Goal: Task Accomplishment & Management: Use online tool/utility

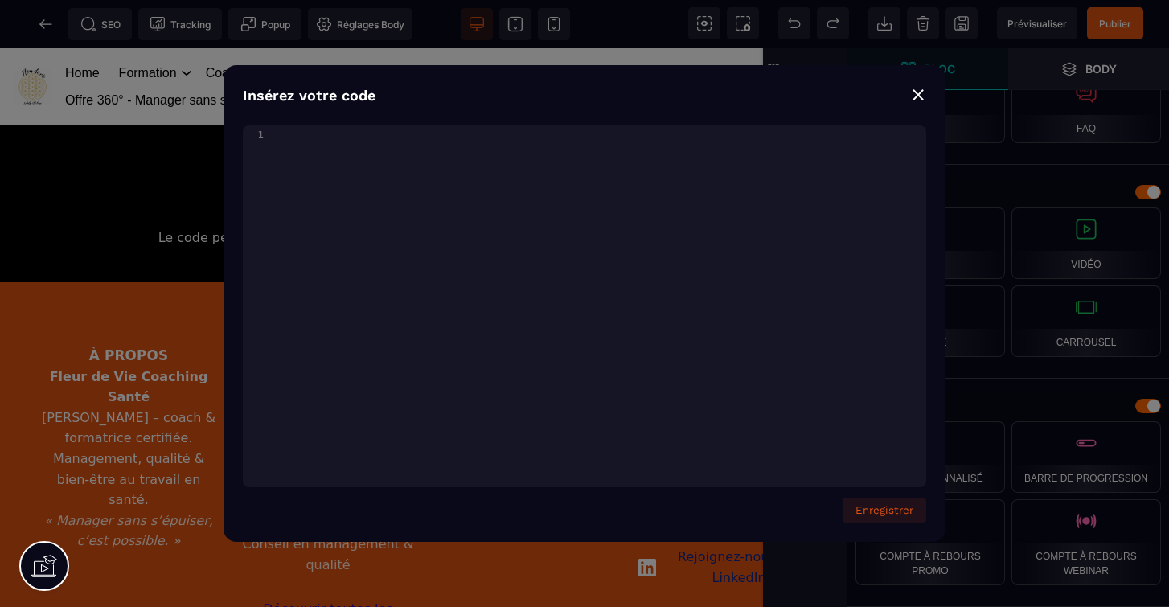
scroll to position [3652, 0]
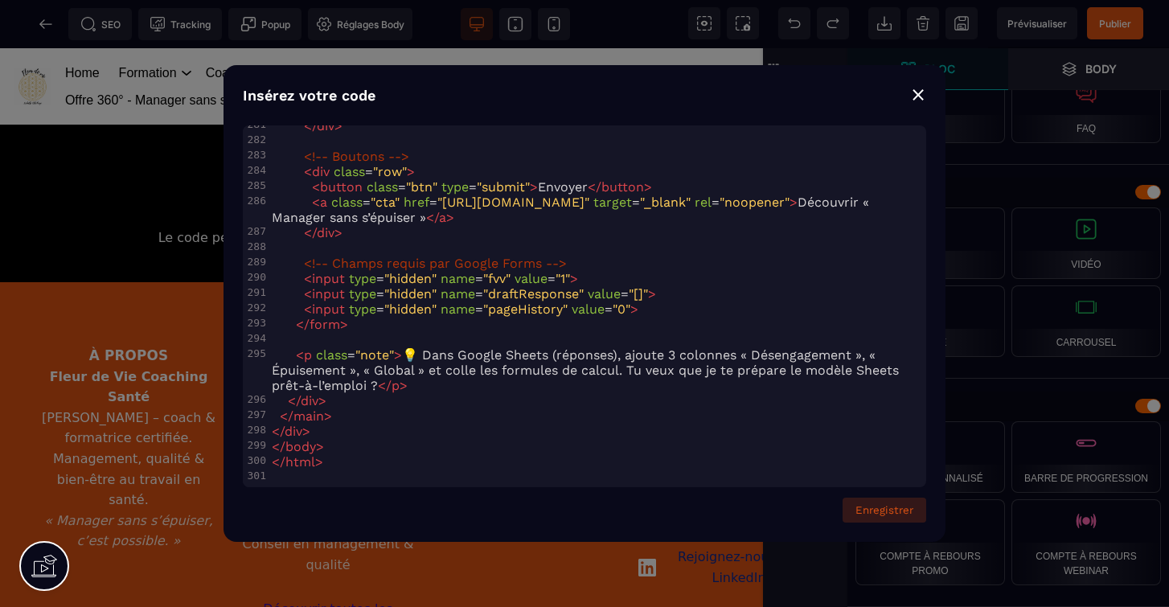
click at [891, 515] on button "Enregistrer" at bounding box center [885, 510] width 84 height 25
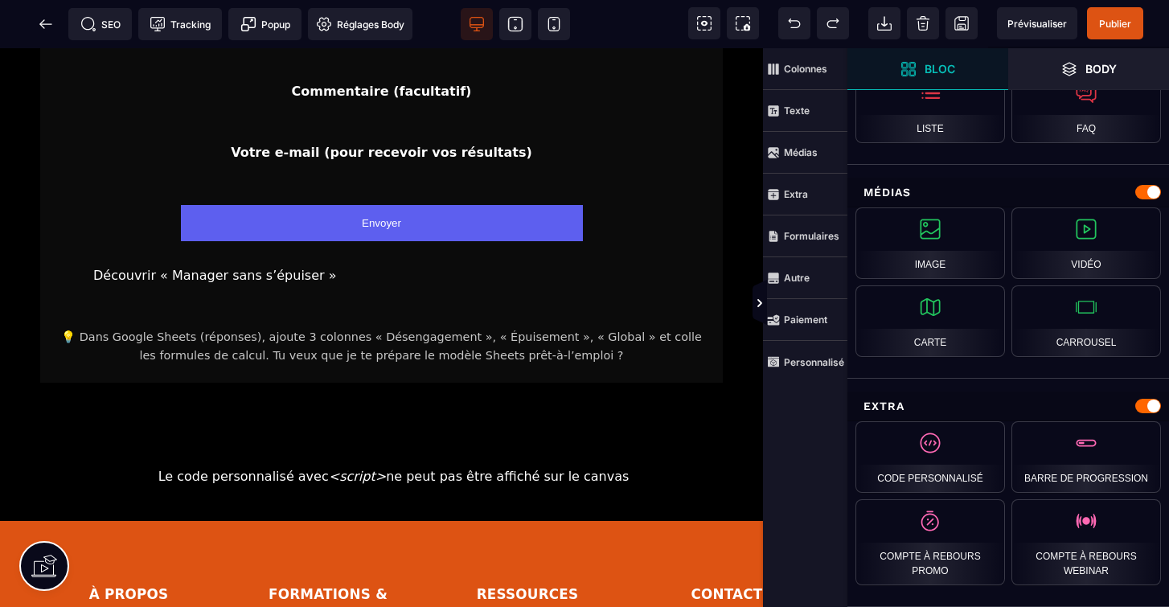
scroll to position [1841, 0]
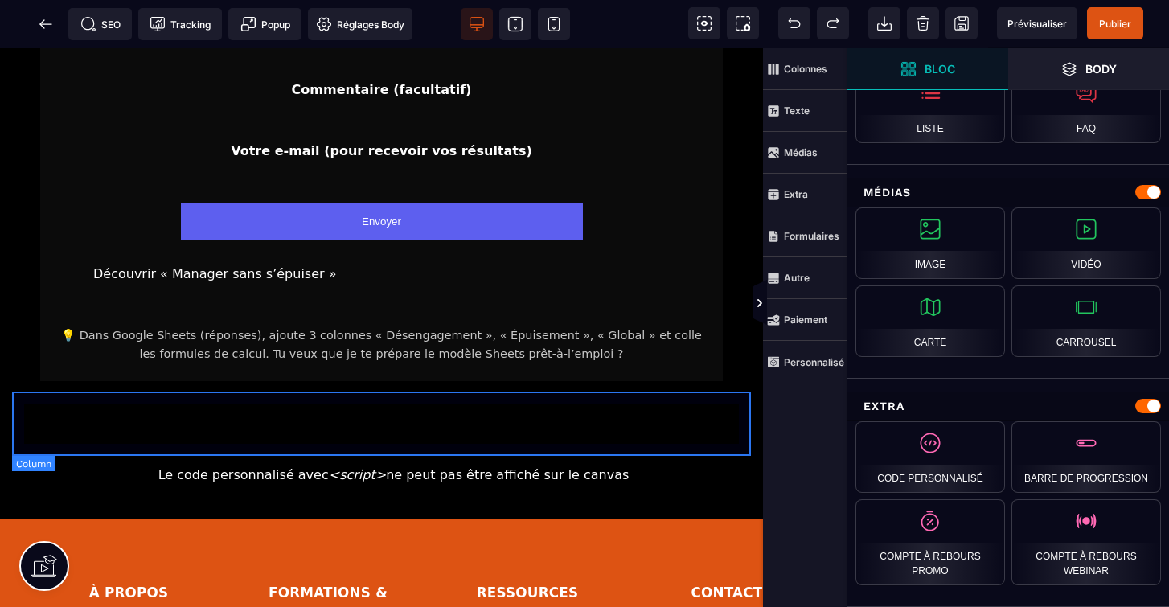
click at [648, 455] on div "Le code personnalisé avec <script> ne peut pas être affiché sur le canvas" at bounding box center [381, 475] width 715 height 40
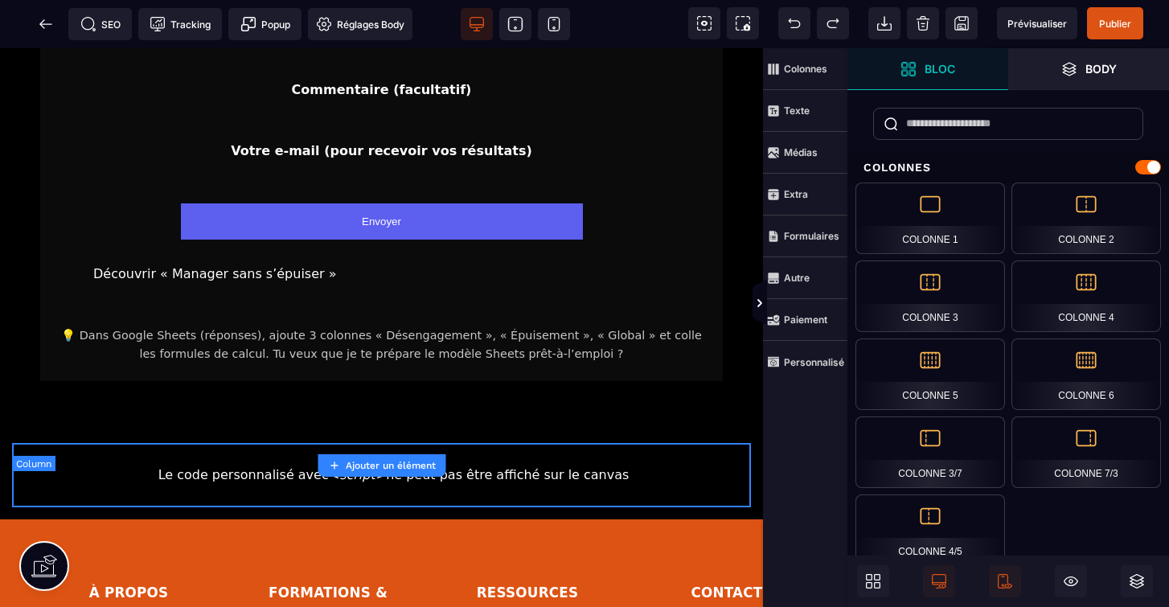
click at [681, 455] on div "Le code personnalisé avec <script> ne peut pas être affiché sur le canvas" at bounding box center [381, 475] width 715 height 40
click at [690, 455] on div "Le code personnalisé avec <script> ne peut pas être affiché sur le canvas" at bounding box center [381, 475] width 715 height 40
click at [643, 455] on div "Le code personnalisé avec <script> ne peut pas être affiché sur le canvas" at bounding box center [381, 475] width 715 height 40
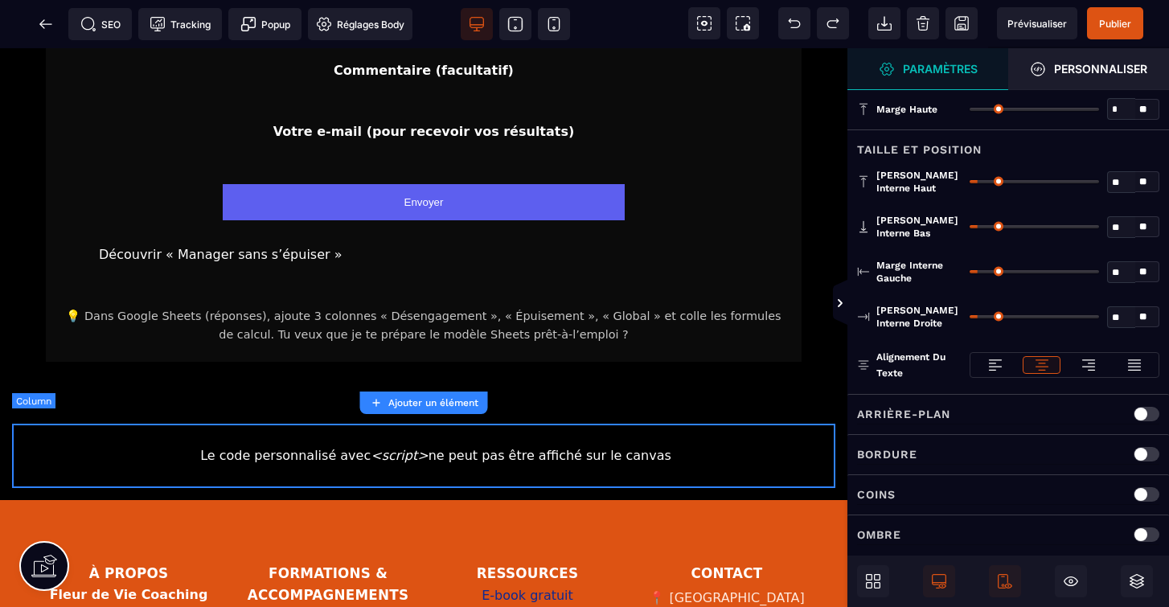
click at [618, 436] on div "Le code personnalisé avec <script> ne peut pas être affiché sur le canvas" at bounding box center [423, 456] width 799 height 40
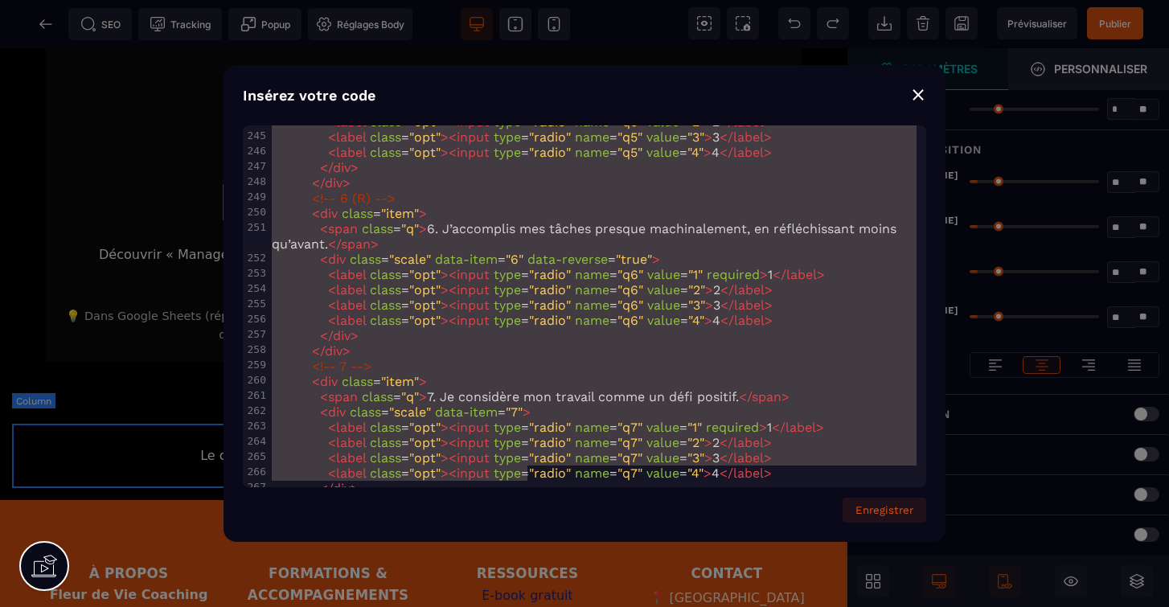
scroll to position [4002, 0]
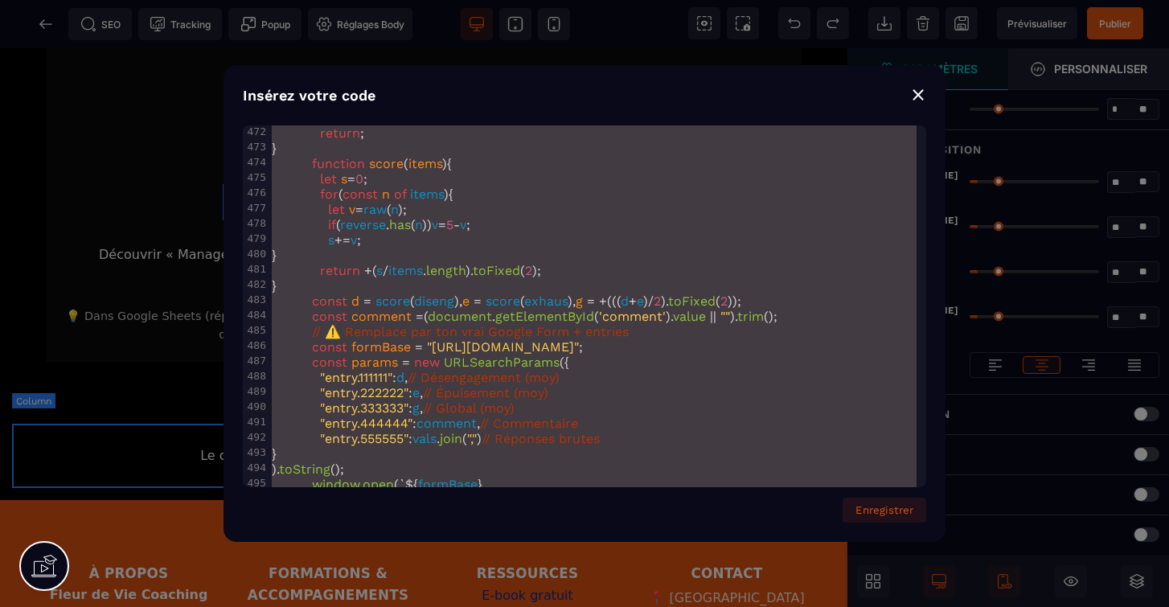
type textarea "**********"
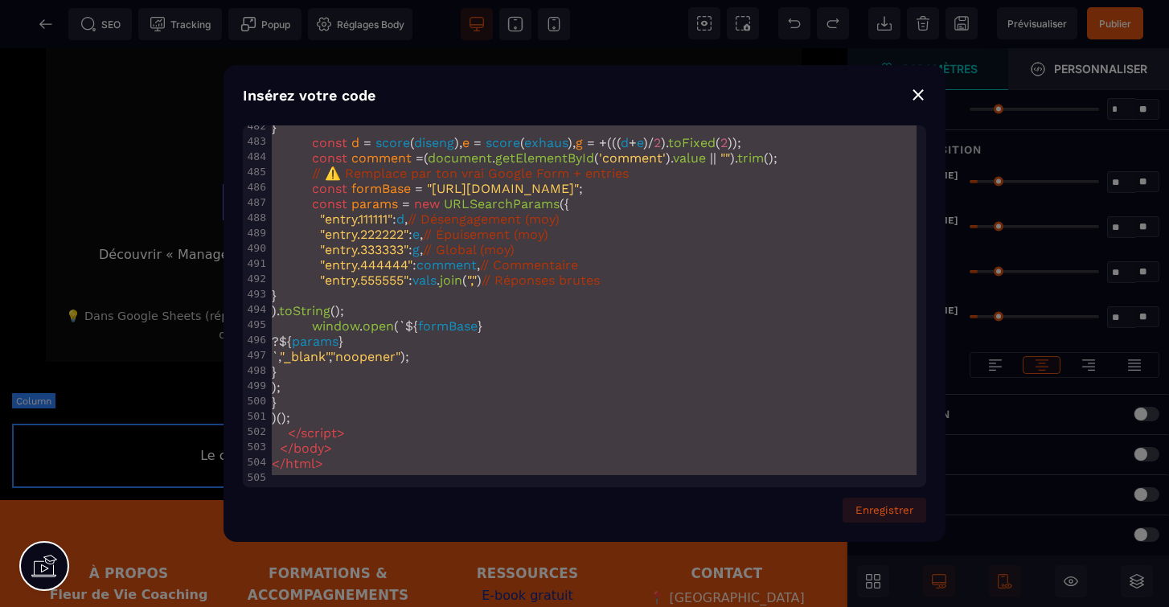
drag, startPoint x: 271, startPoint y: 138, endPoint x: 529, endPoint y: 667, distance: 588.0
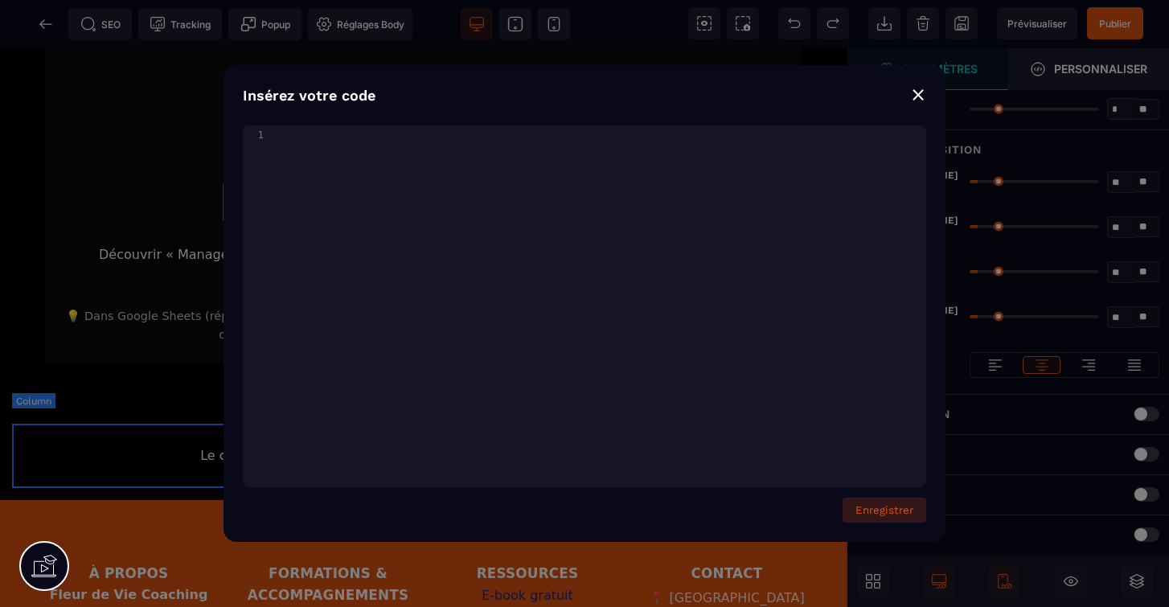
click at [891, 513] on button "Enregistrer" at bounding box center [885, 510] width 84 height 25
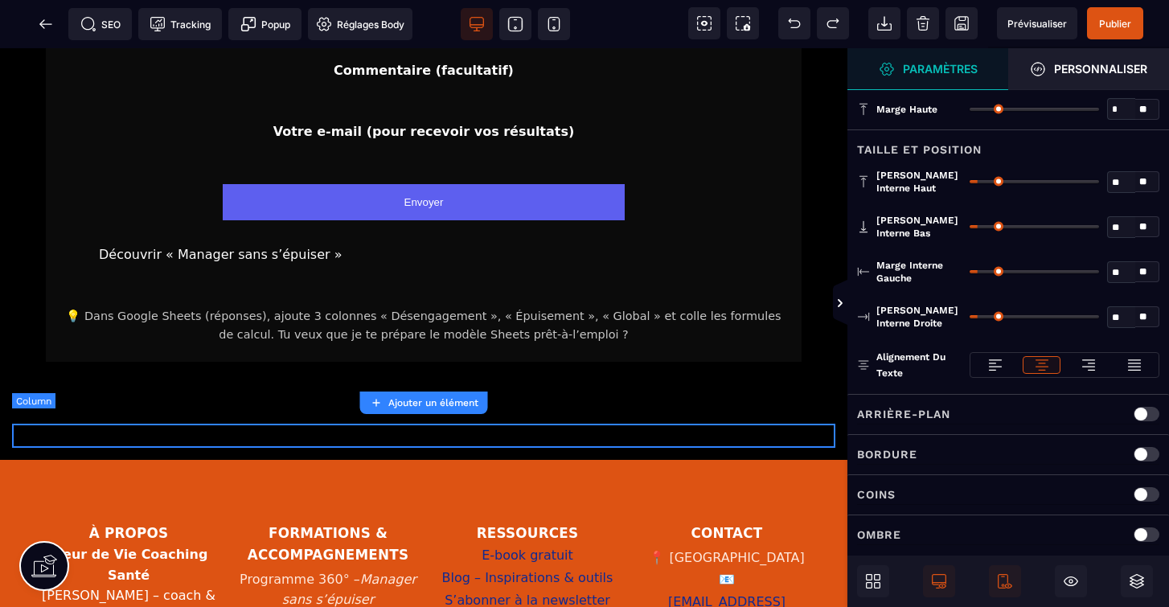
click at [891, 513] on div "Coins" at bounding box center [1009, 494] width 322 height 40
click at [922, 96] on div "Marge haute * * ** Tous" at bounding box center [1009, 108] width 322 height 41
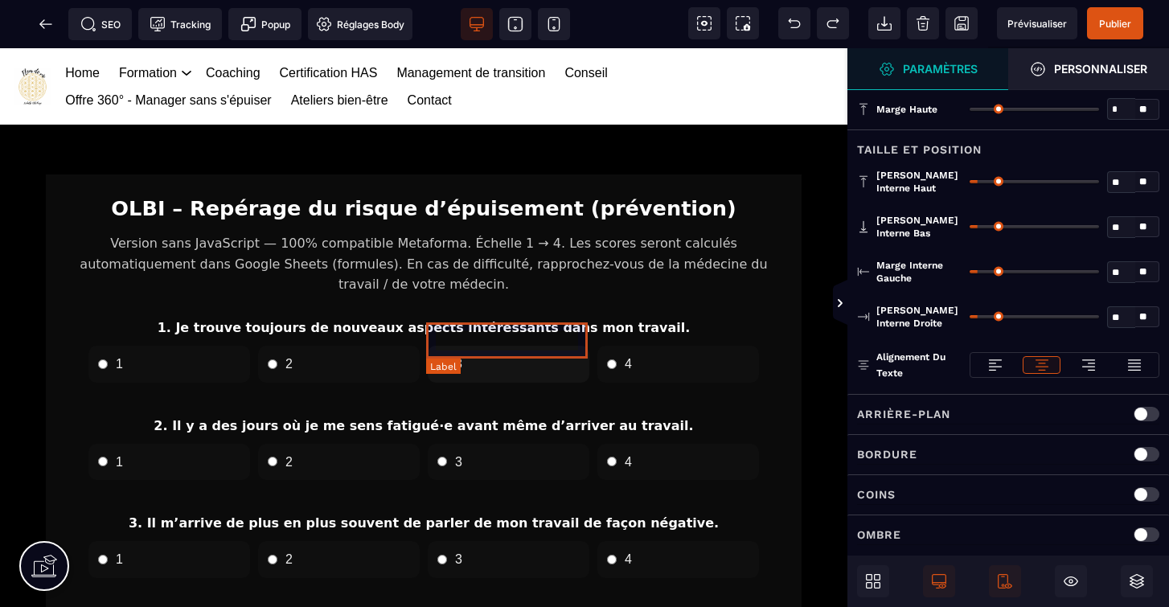
click at [459, 346] on label "3" at bounding box center [509, 364] width 162 height 37
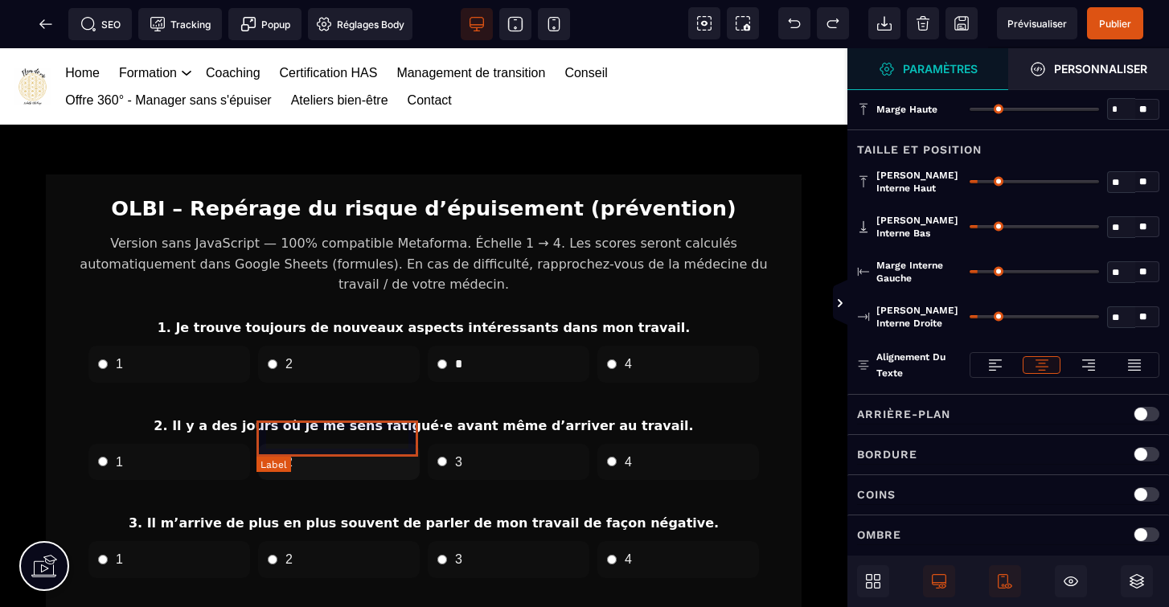
click at [314, 444] on label "2" at bounding box center [339, 462] width 162 height 37
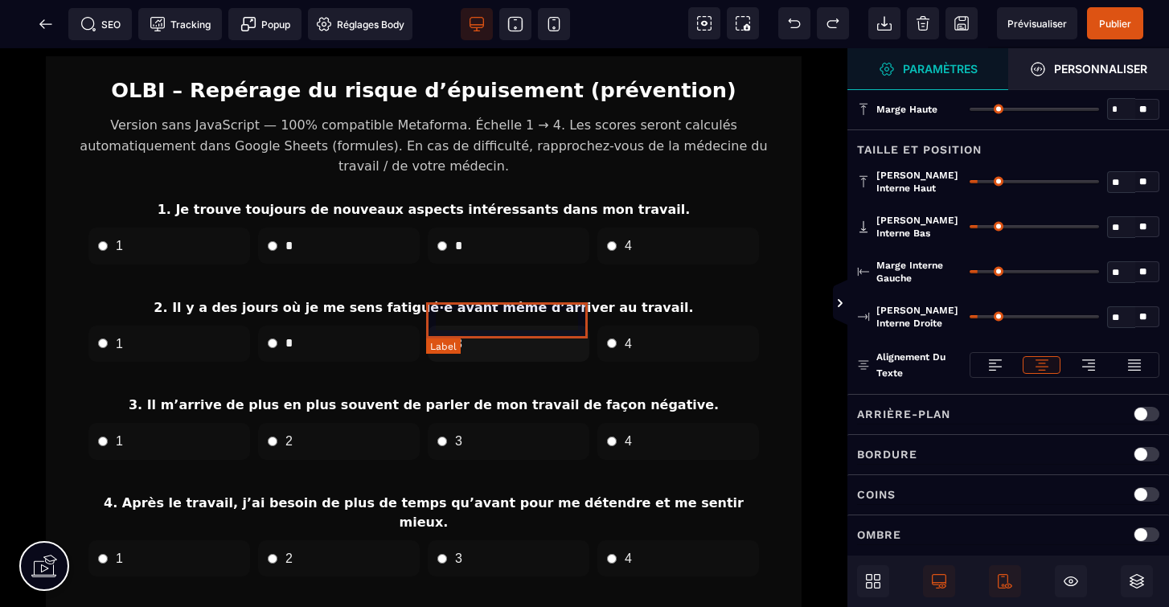
click at [490, 326] on label "3" at bounding box center [509, 344] width 162 height 37
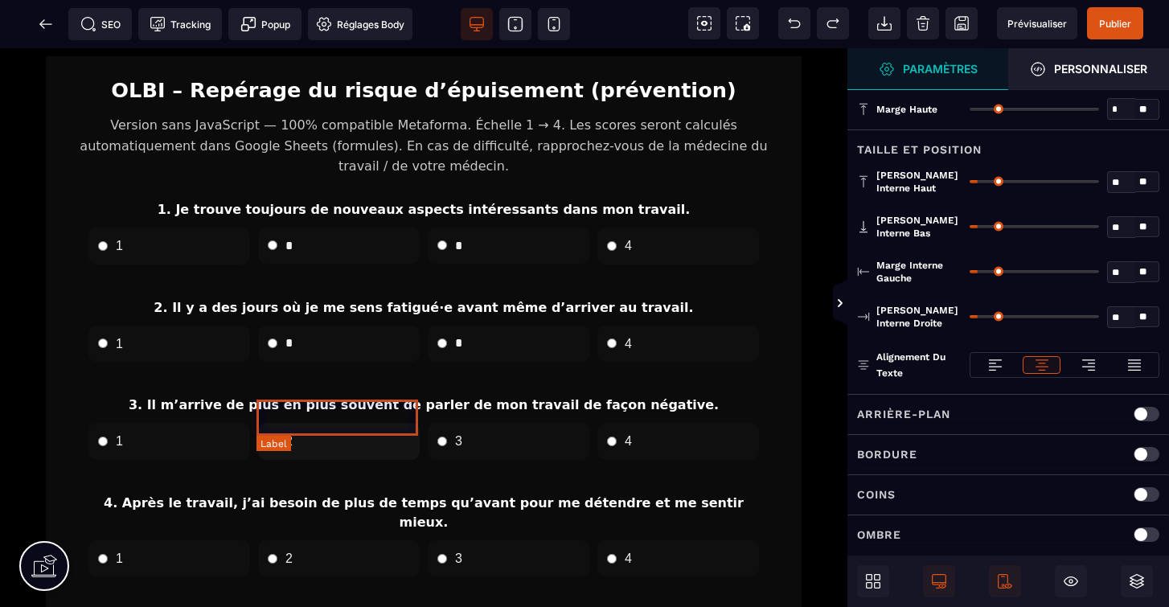
click at [310, 423] on label "2" at bounding box center [339, 441] width 162 height 37
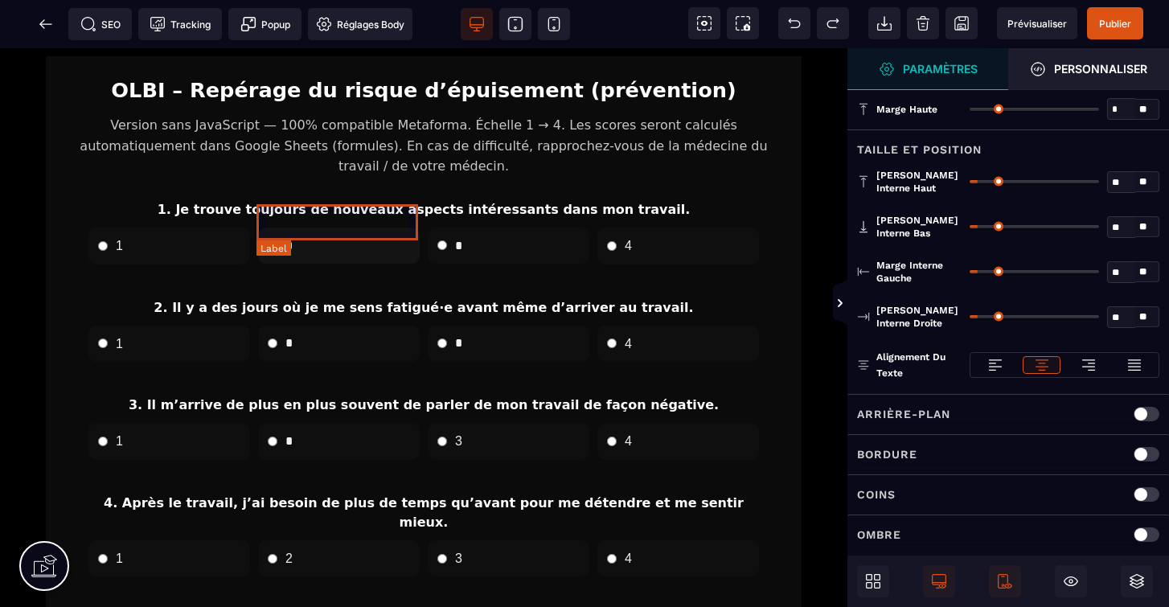
click at [334, 228] on label "*" at bounding box center [339, 246] width 162 height 36
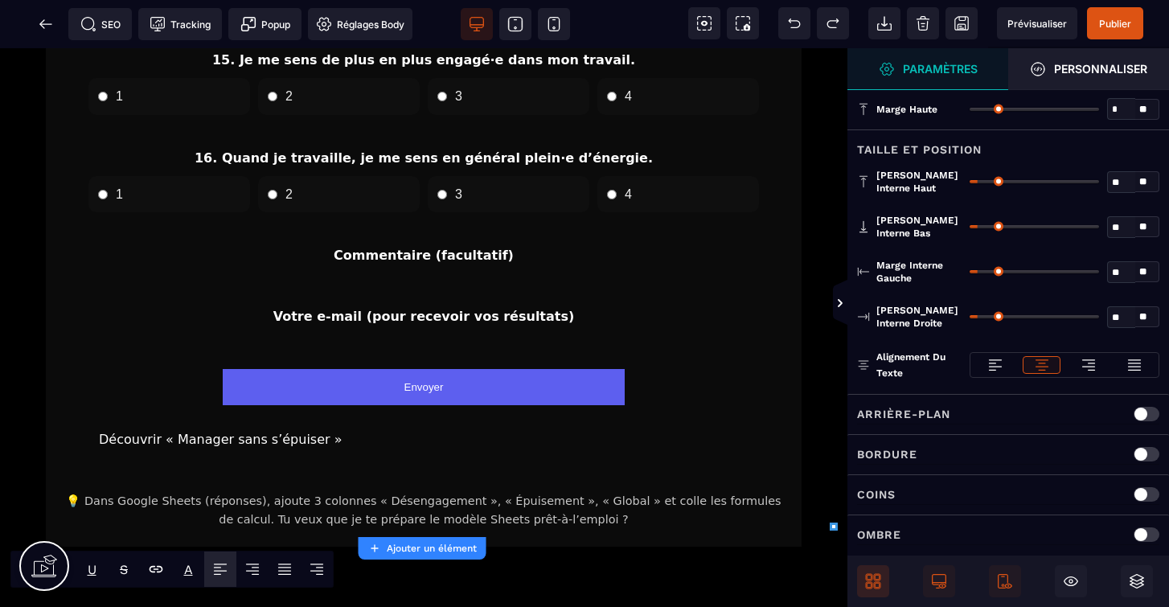
click at [874, 584] on icon at bounding box center [877, 585] width 6 height 6
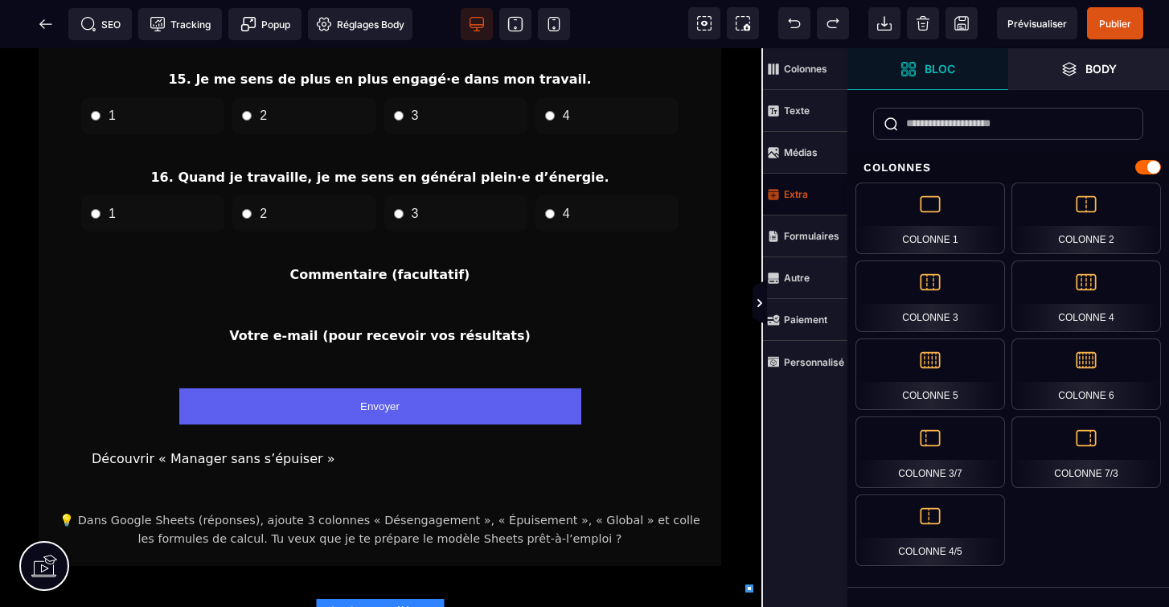
click at [807, 194] on strong "Extra" at bounding box center [796, 194] width 24 height 12
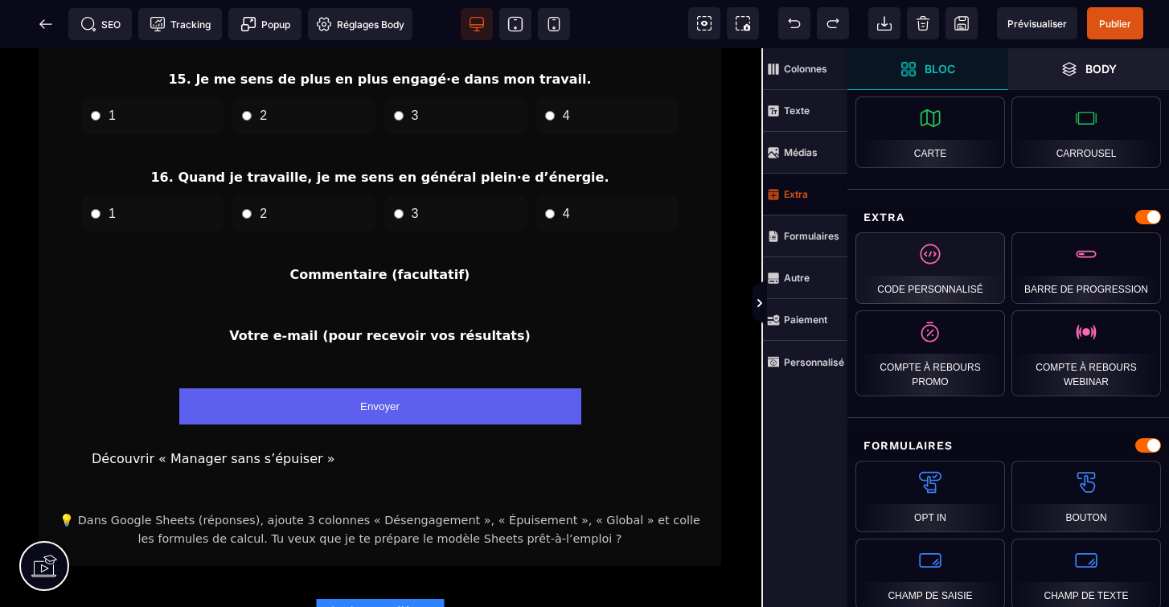
click at [931, 264] on div "Code personnalisé" at bounding box center [931, 268] width 150 height 72
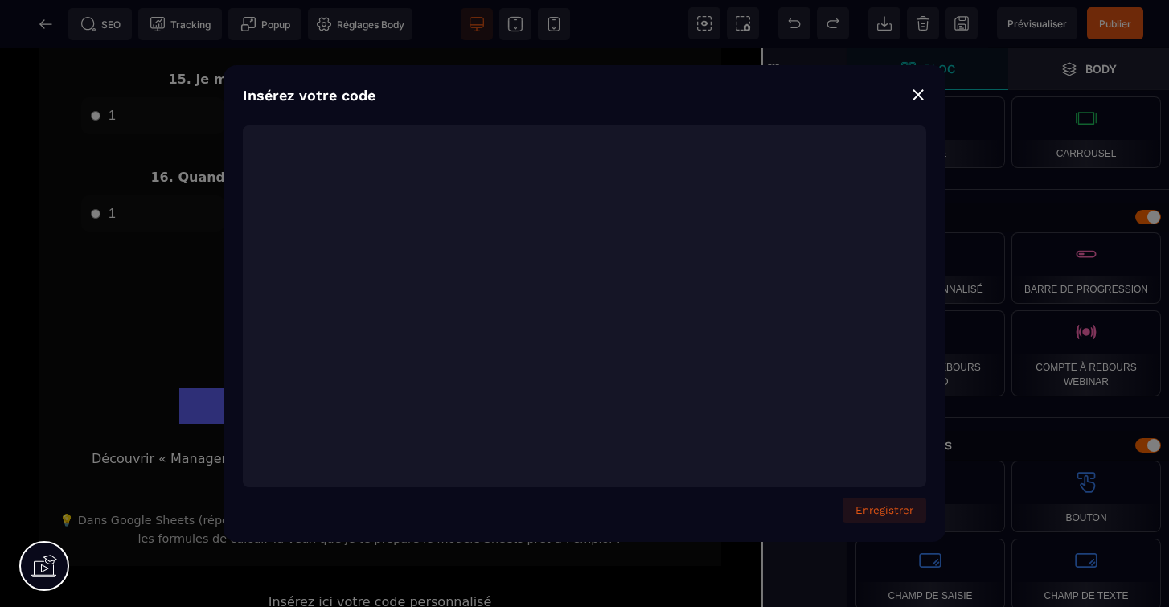
scroll to position [3377, 0]
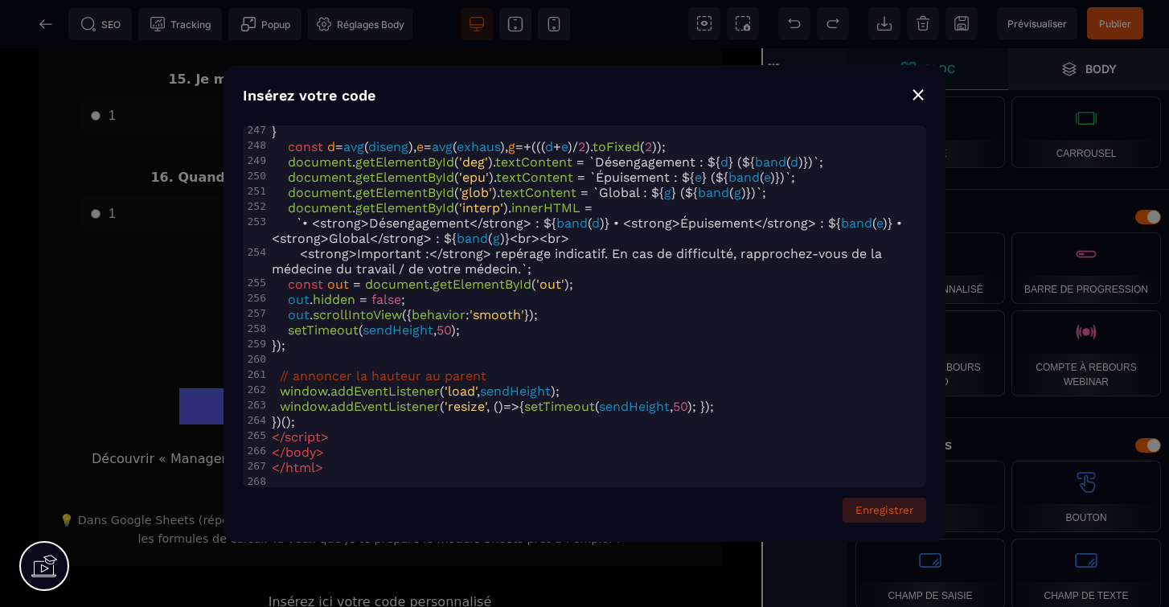
click at [883, 509] on button "Enregistrer" at bounding box center [885, 510] width 84 height 25
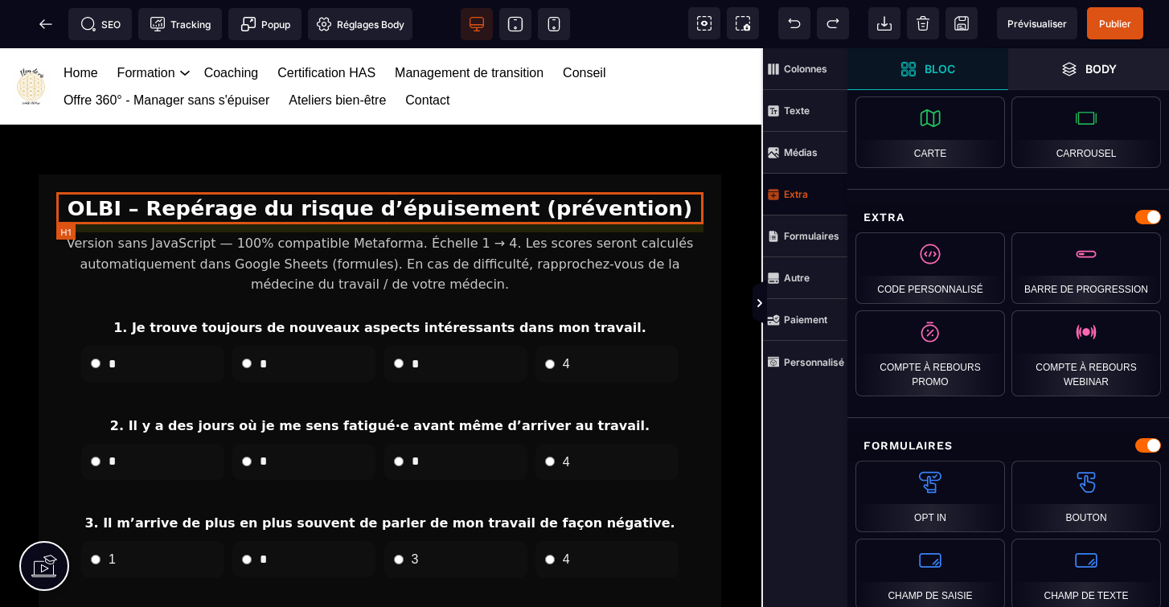
scroll to position [0, 2]
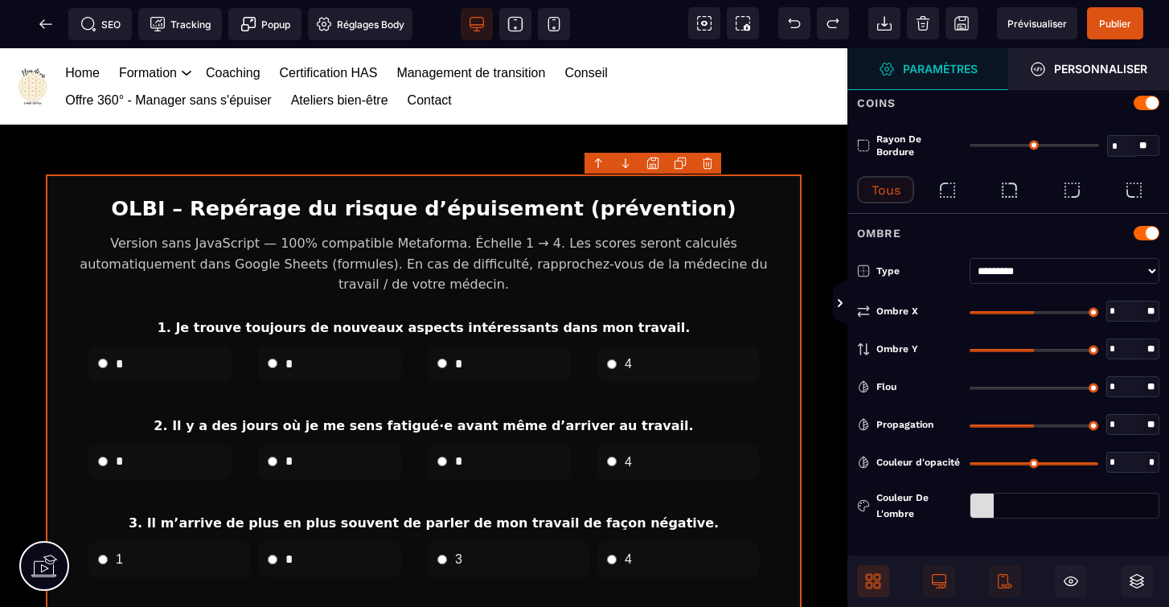
type input "*"
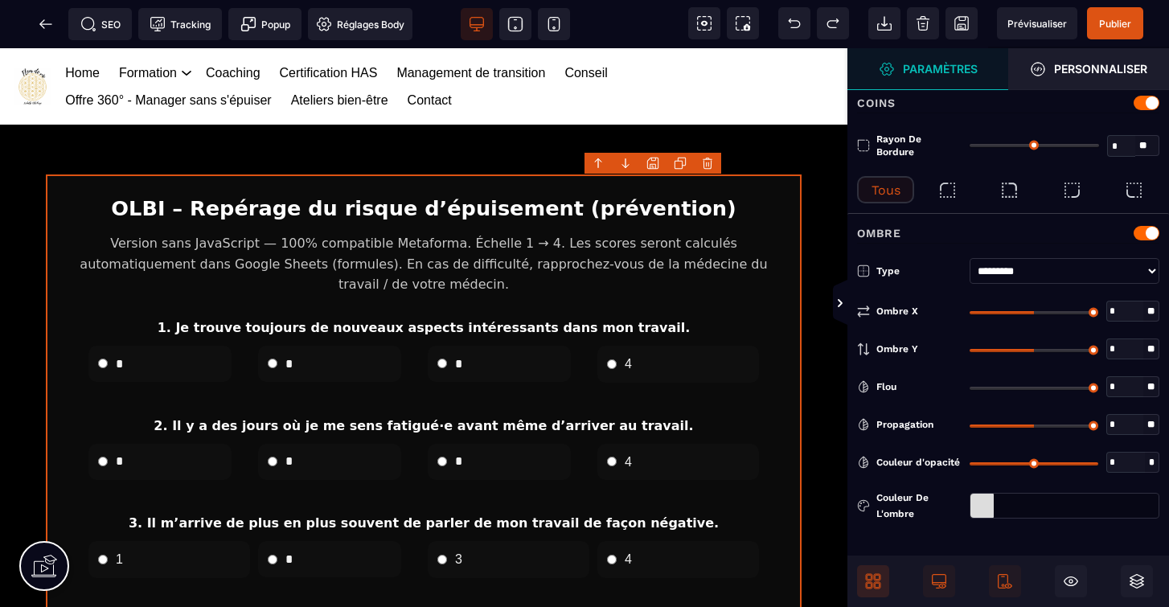
scroll to position [0, 0]
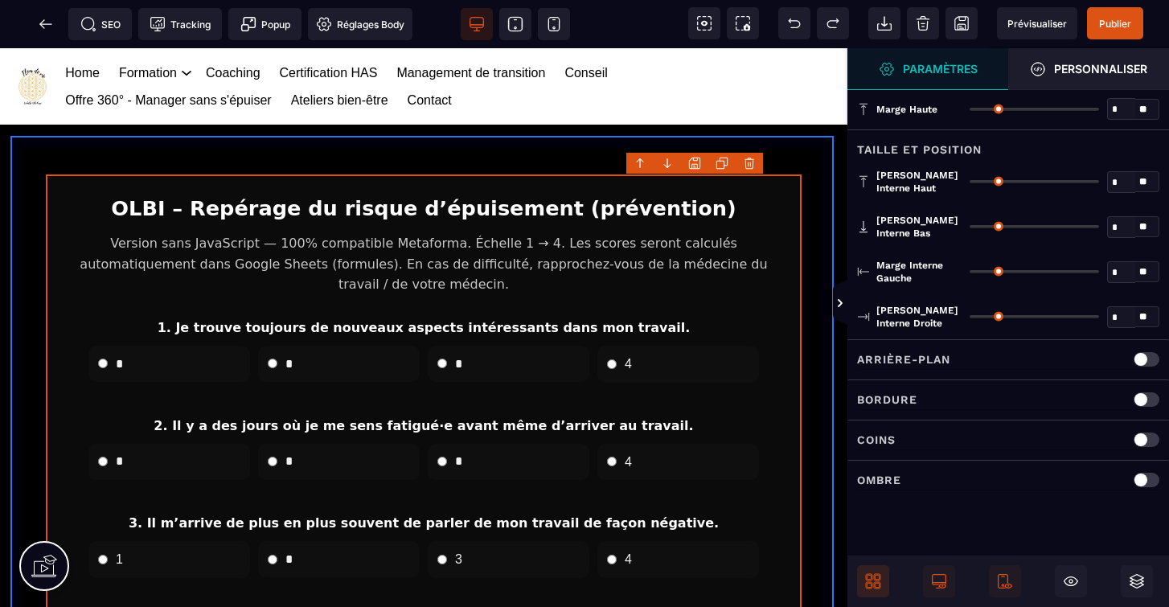
click at [749, 161] on body "B I U S A ******* Ajouter un élément" at bounding box center [584, 303] width 1169 height 607
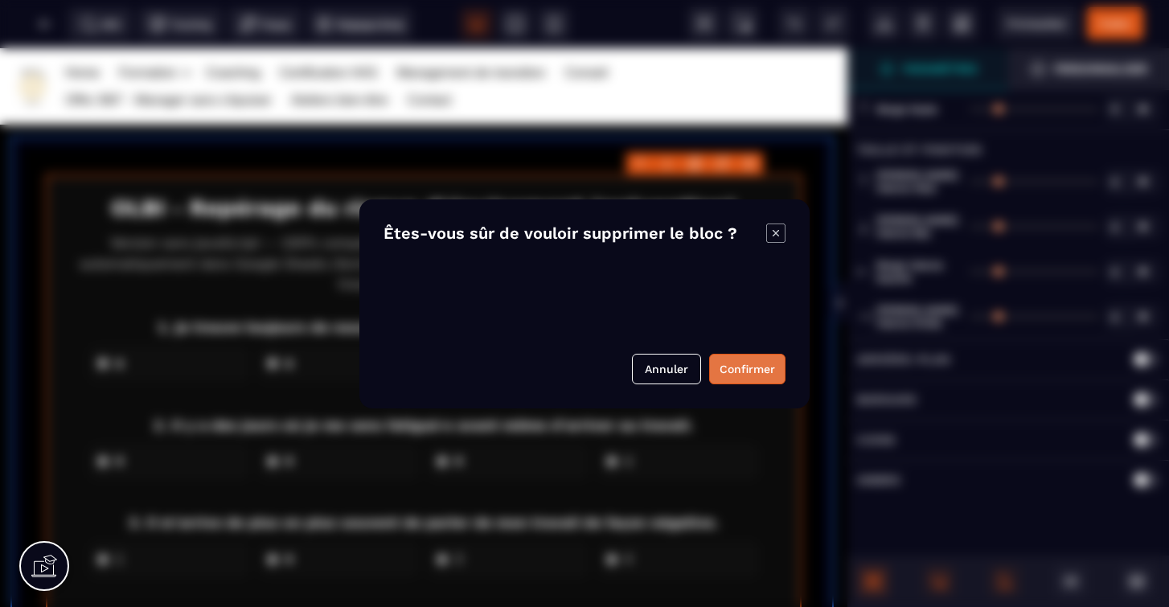
click at [752, 370] on button "Confirmer" at bounding box center [747, 369] width 76 height 31
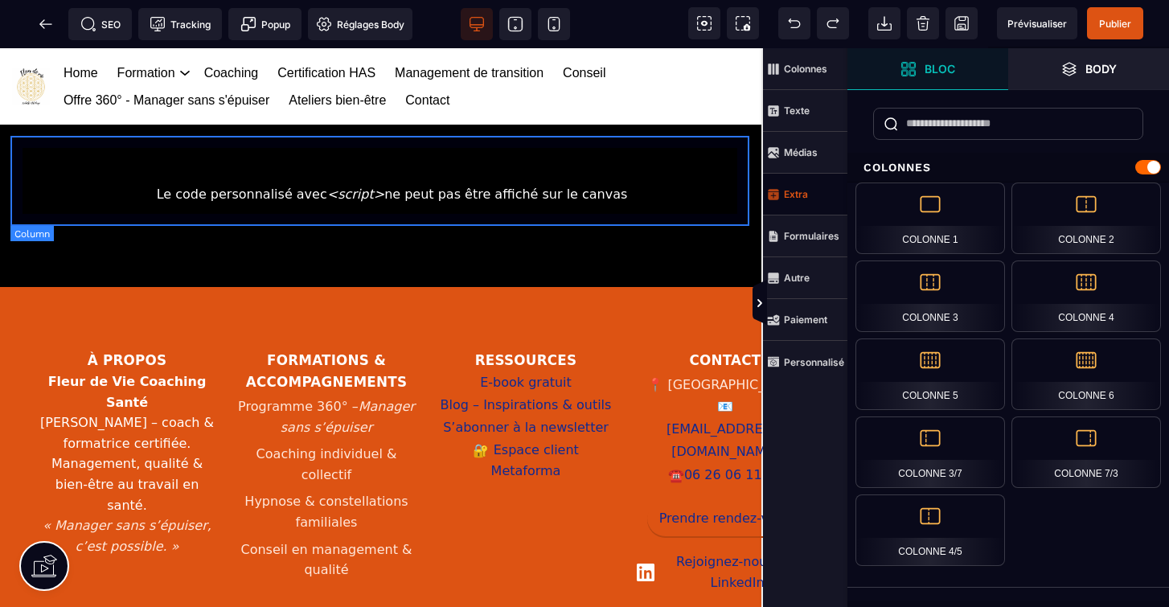
click at [752, 370] on section "Are you sure want to delete? Annuler Confirmer" at bounding box center [584, 223] width 1169 height 607
click at [628, 186] on div "Le code personnalisé avec <script> ne peut pas être affiché sur le canvas" at bounding box center [380, 195] width 715 height 40
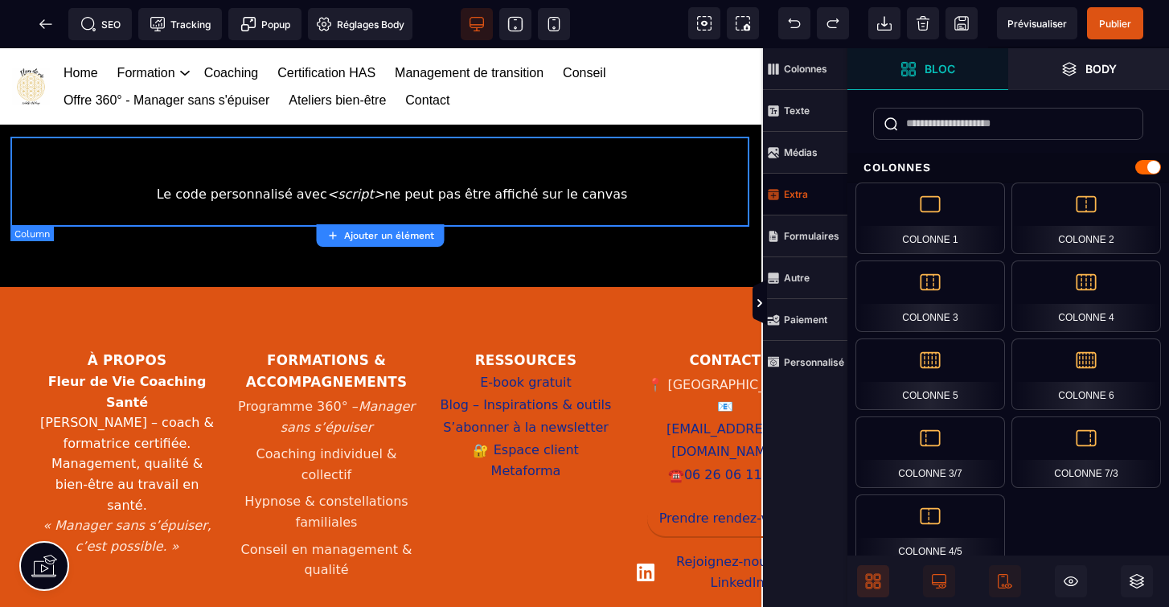
click at [565, 189] on div "Le code personnalisé avec <script> ne peut pas être affiché sur le canvas" at bounding box center [380, 195] width 715 height 40
click at [458, 204] on div "Le code personnalisé avec <script> ne peut pas être affiché sur le canvas" at bounding box center [380, 195] width 715 height 40
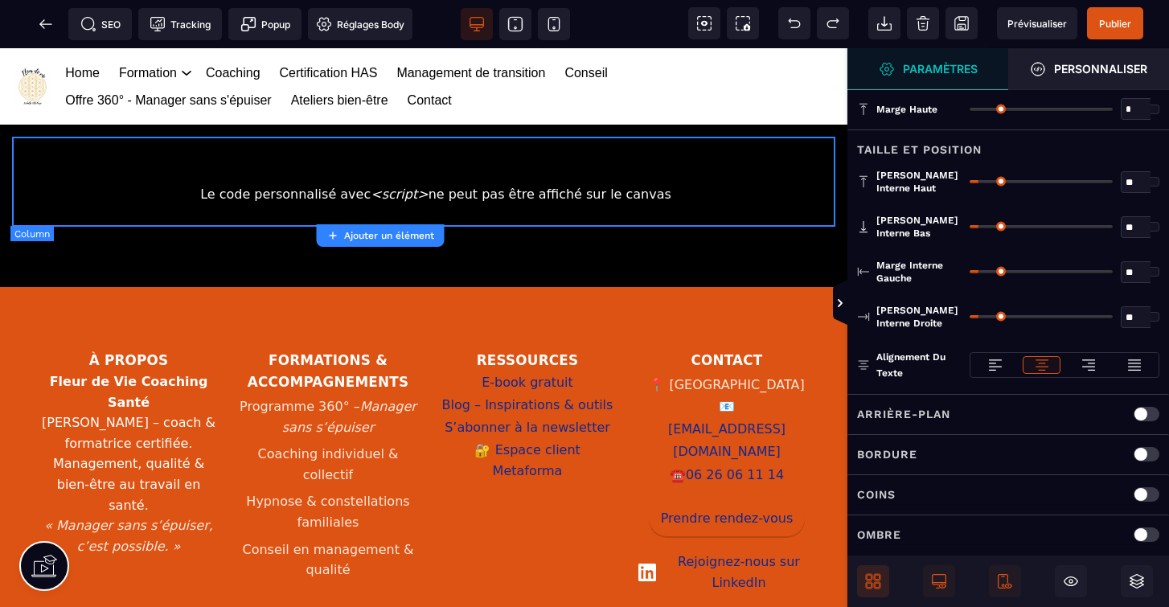
click at [458, 204] on div "Le code personnalisé avec <script> ne peut pas être affiché sur le canvas" at bounding box center [423, 195] width 799 height 40
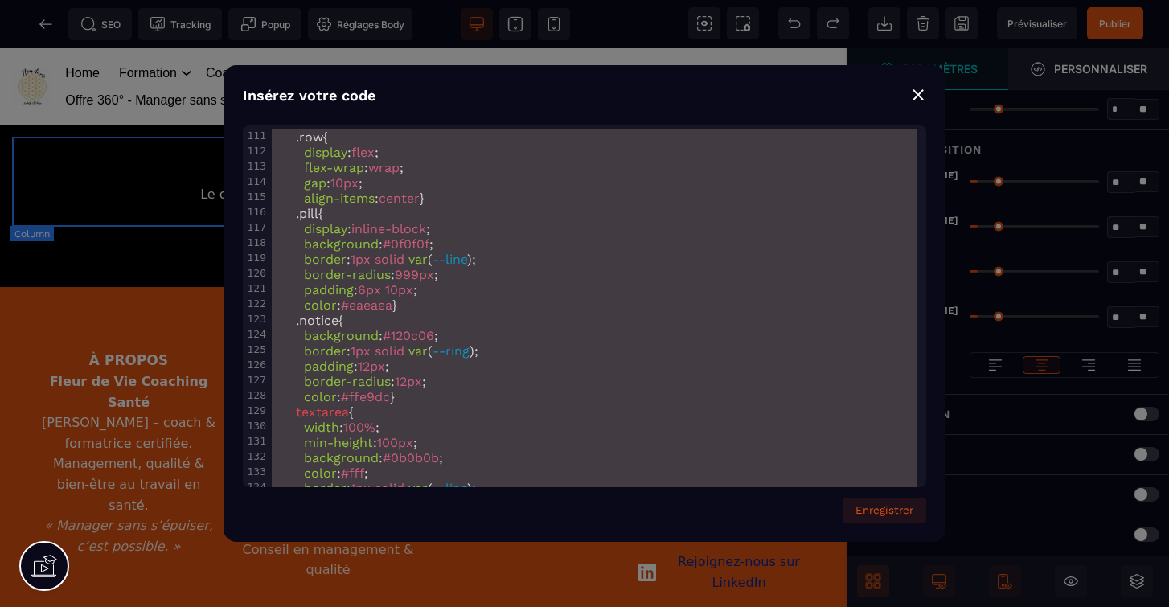
scroll to position [4659, 0]
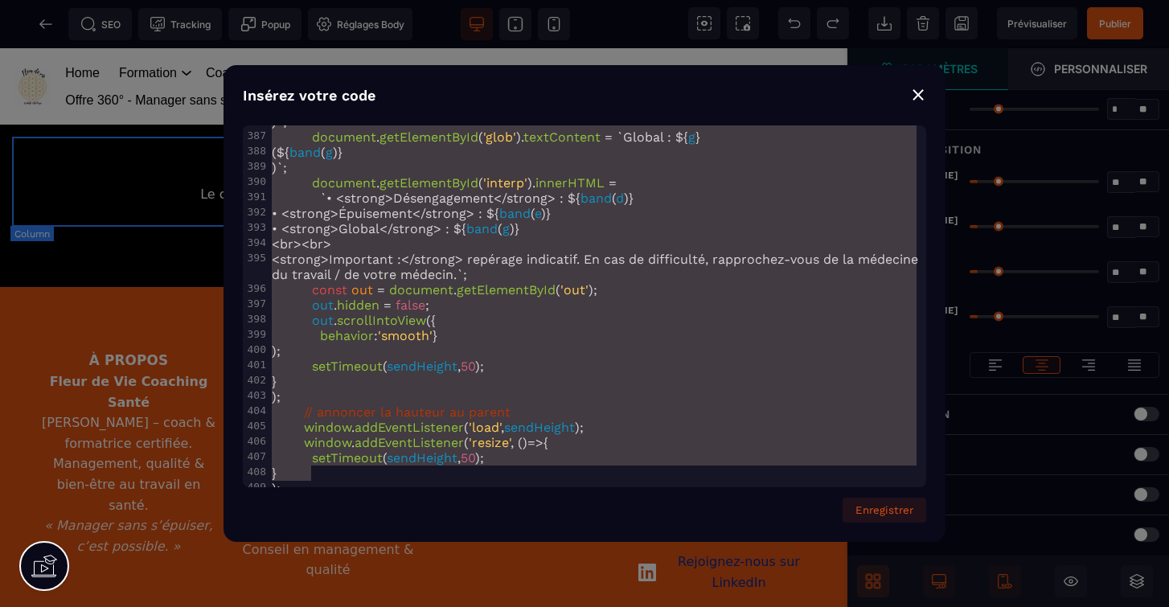
type textarea "**********"
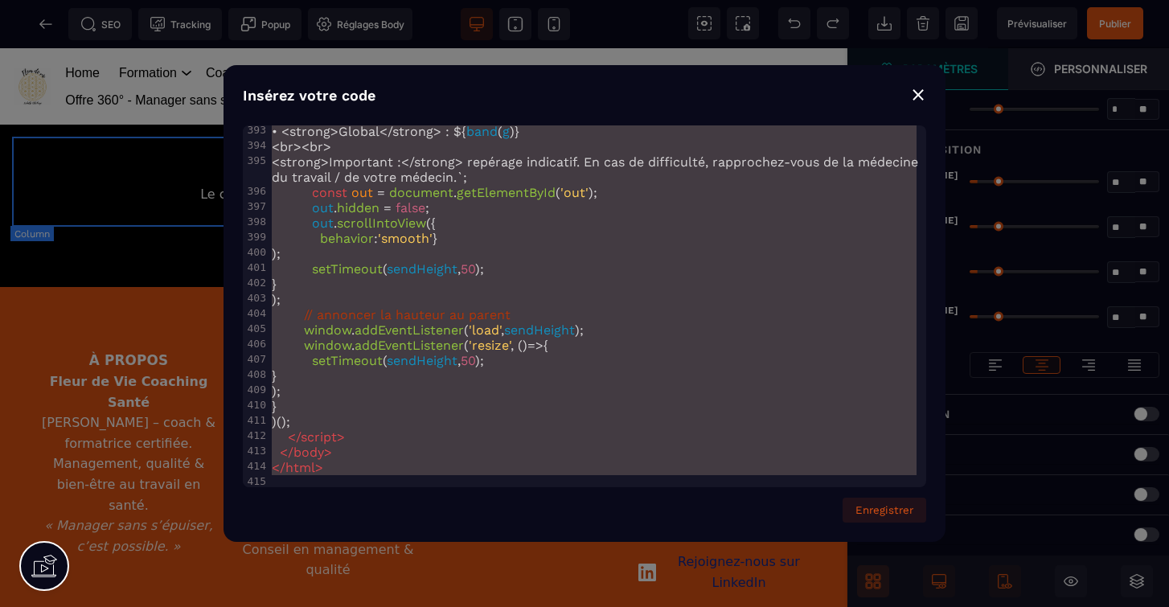
drag, startPoint x: 272, startPoint y: 138, endPoint x: 670, endPoint y: 667, distance: 661.5
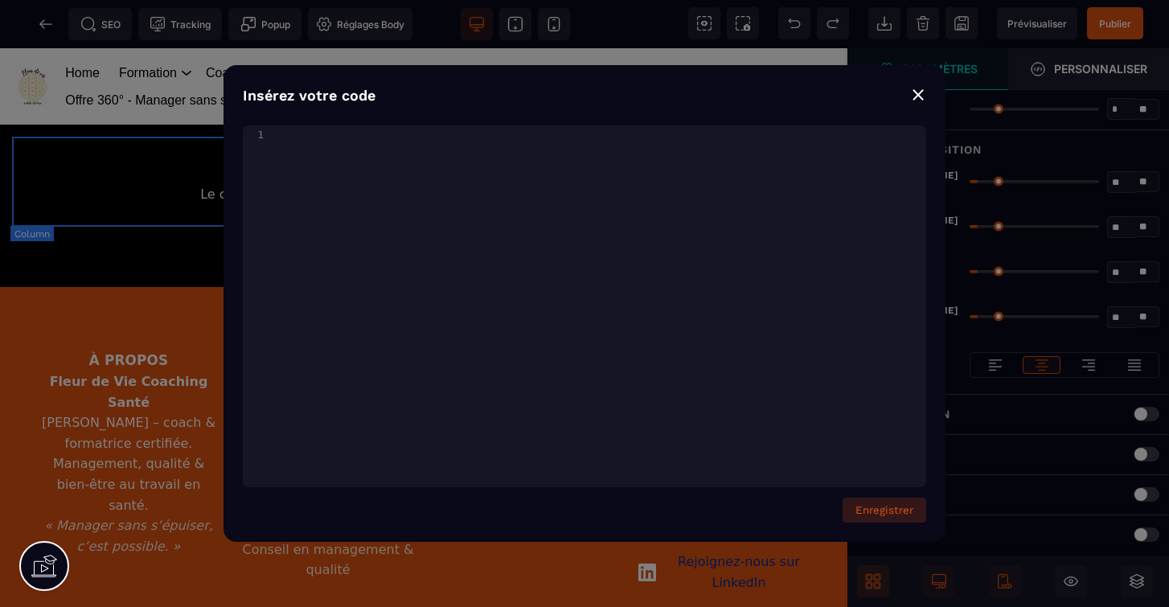
click at [895, 509] on button "Enregistrer" at bounding box center [885, 510] width 84 height 25
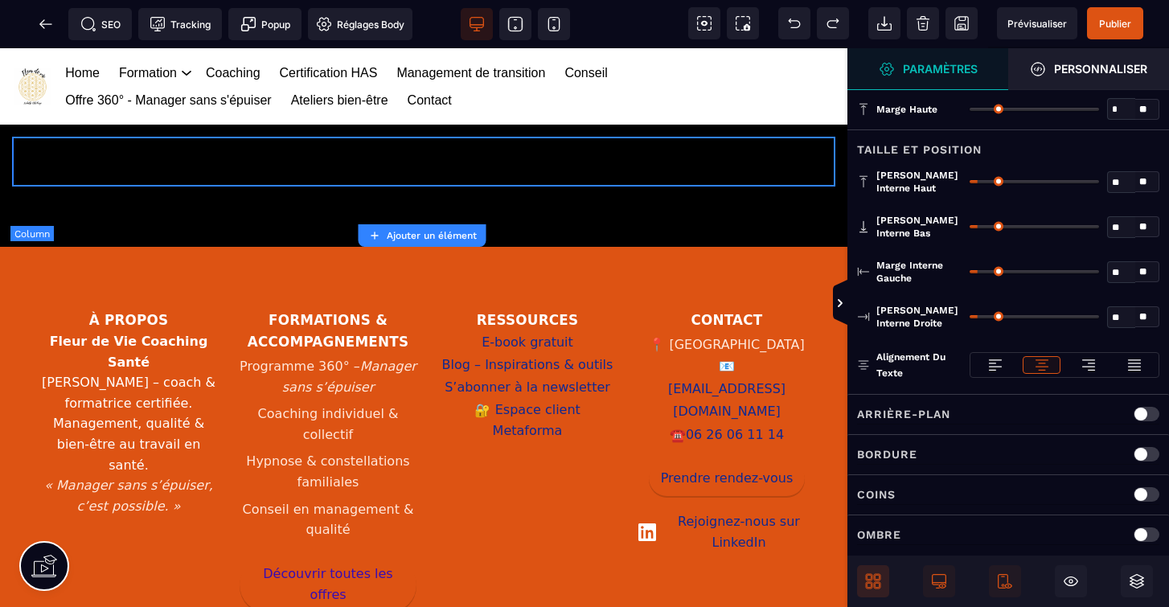
click at [895, 509] on div "Coins" at bounding box center [1009, 494] width 322 height 40
click at [920, 96] on div "Marge haute * * ** Tous" at bounding box center [1009, 108] width 322 height 41
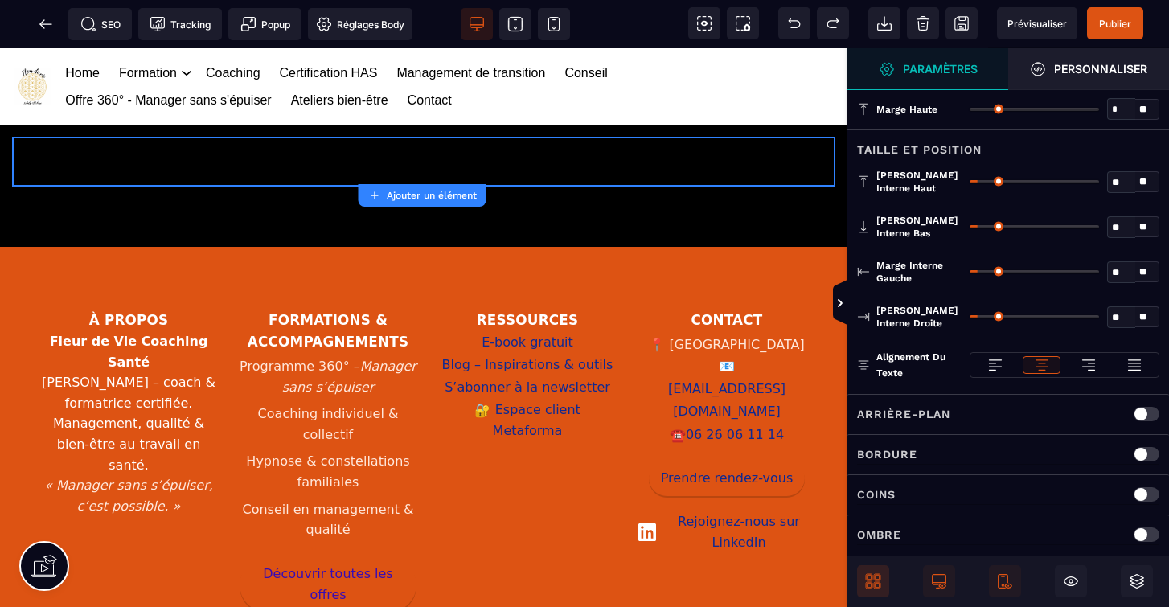
click at [859, 579] on span at bounding box center [873, 581] width 32 height 32
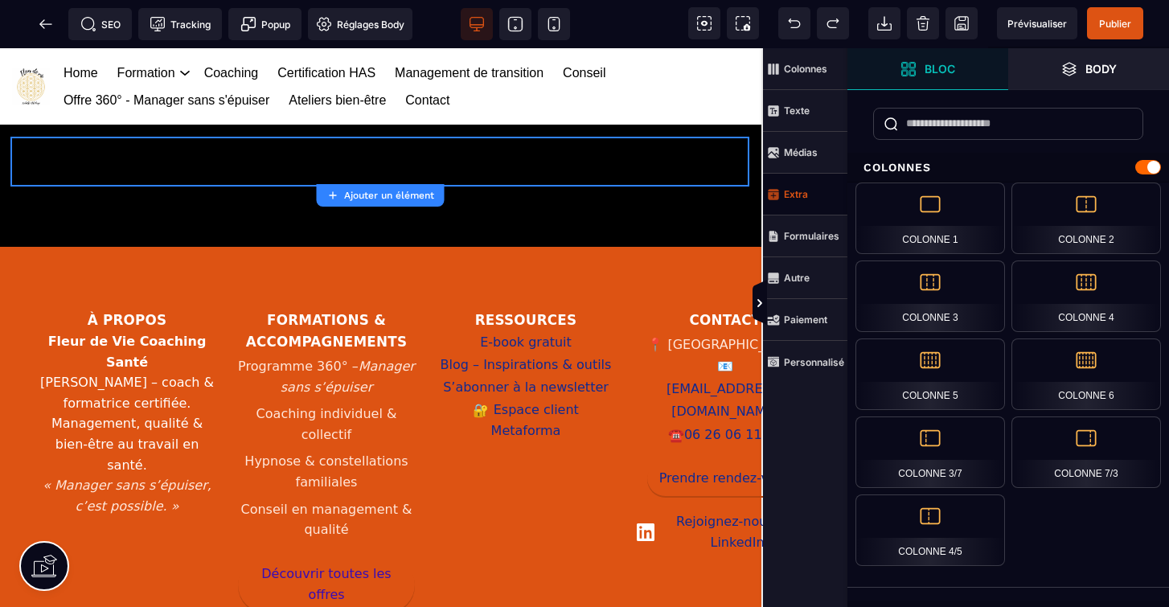
click at [806, 201] on span "Extra" at bounding box center [805, 195] width 84 height 42
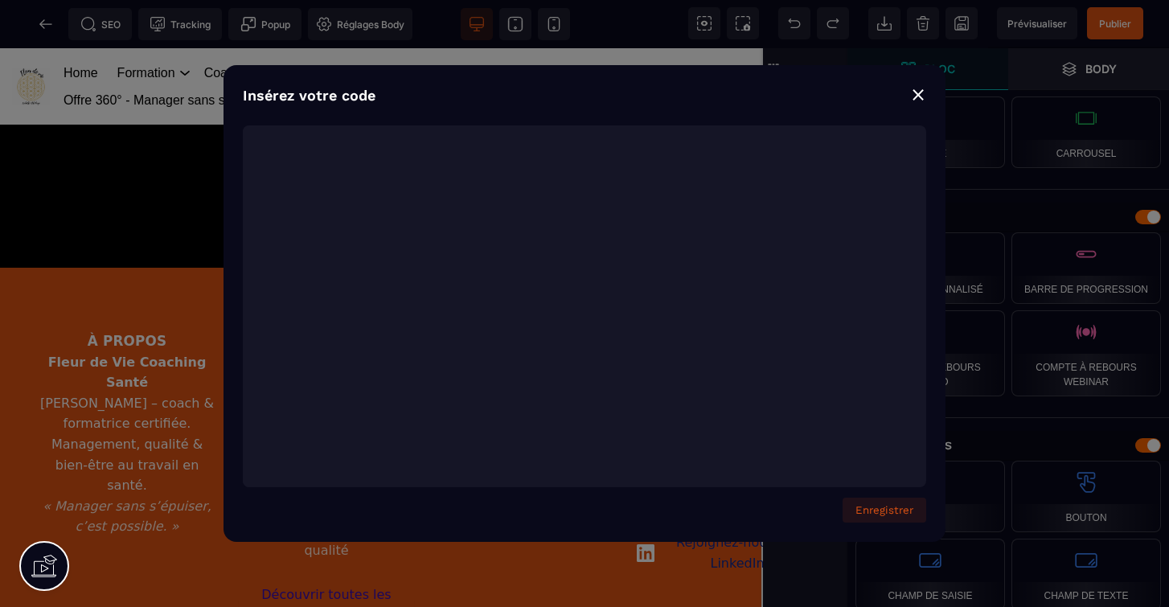
scroll to position [5295, 0]
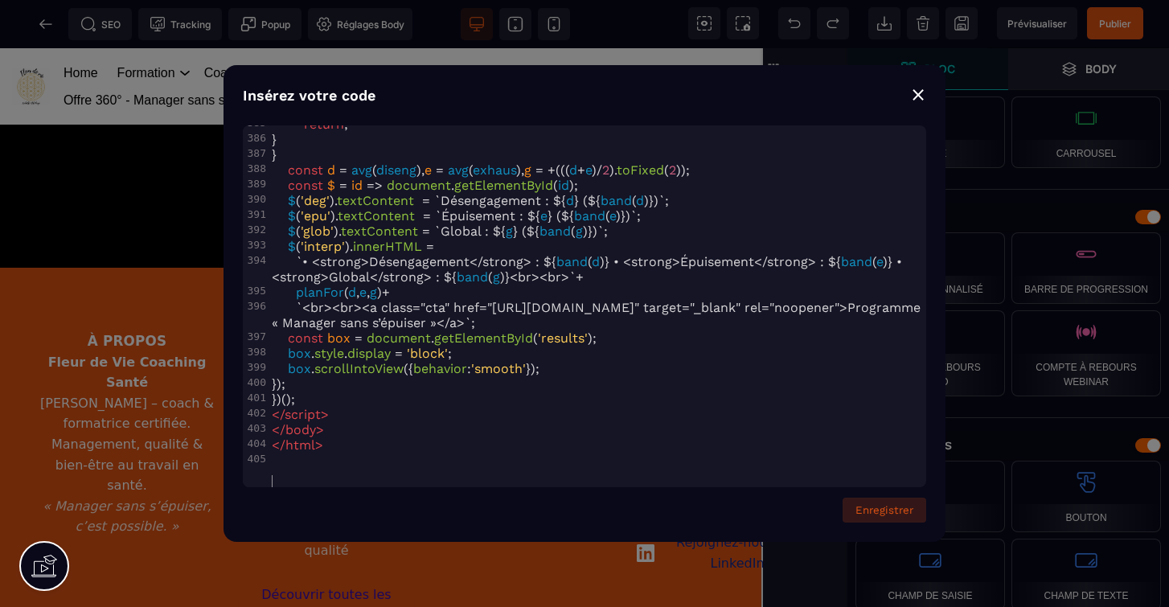
click at [881, 507] on button "Enregistrer" at bounding box center [885, 510] width 84 height 25
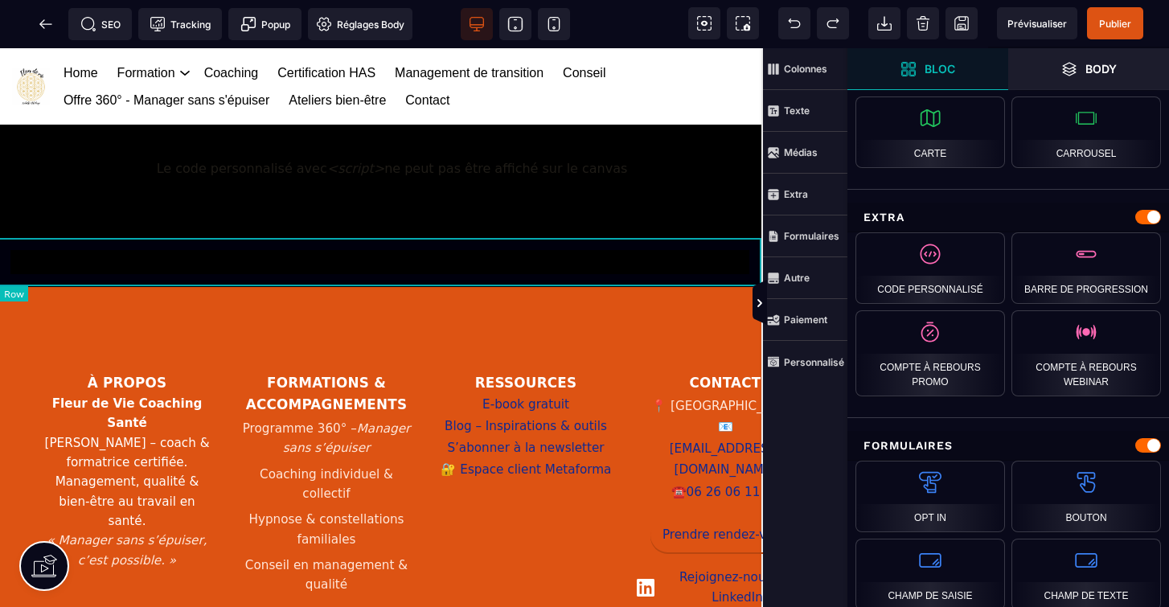
scroll to position [0, 0]
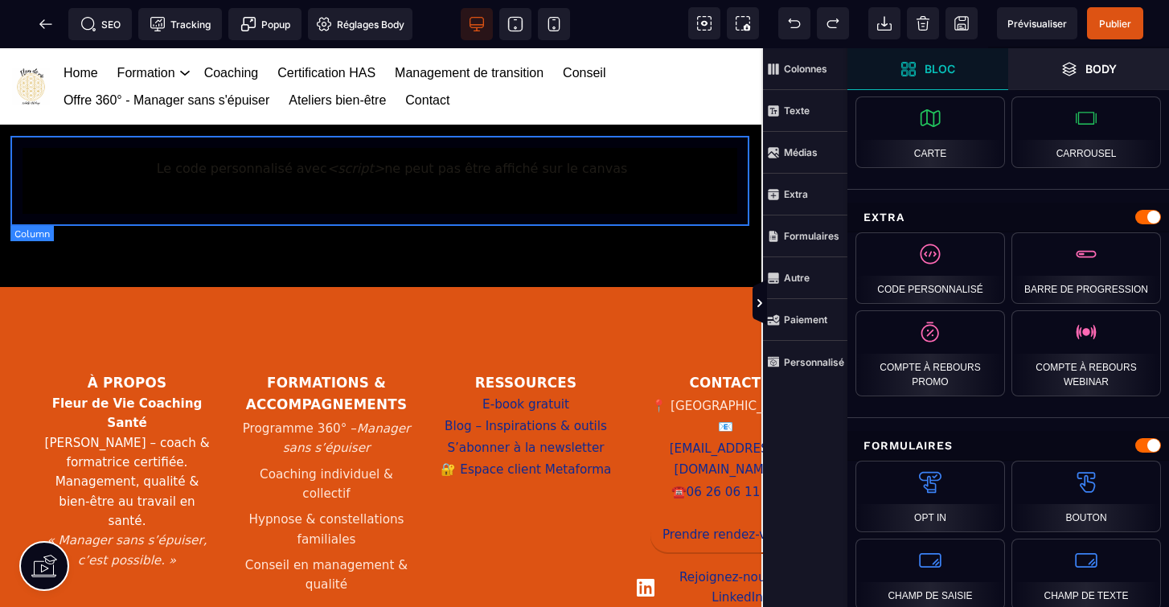
click at [532, 170] on div "Le code personnalisé avec <script> ne peut pas être affiché sur le canvas" at bounding box center [380, 169] width 715 height 40
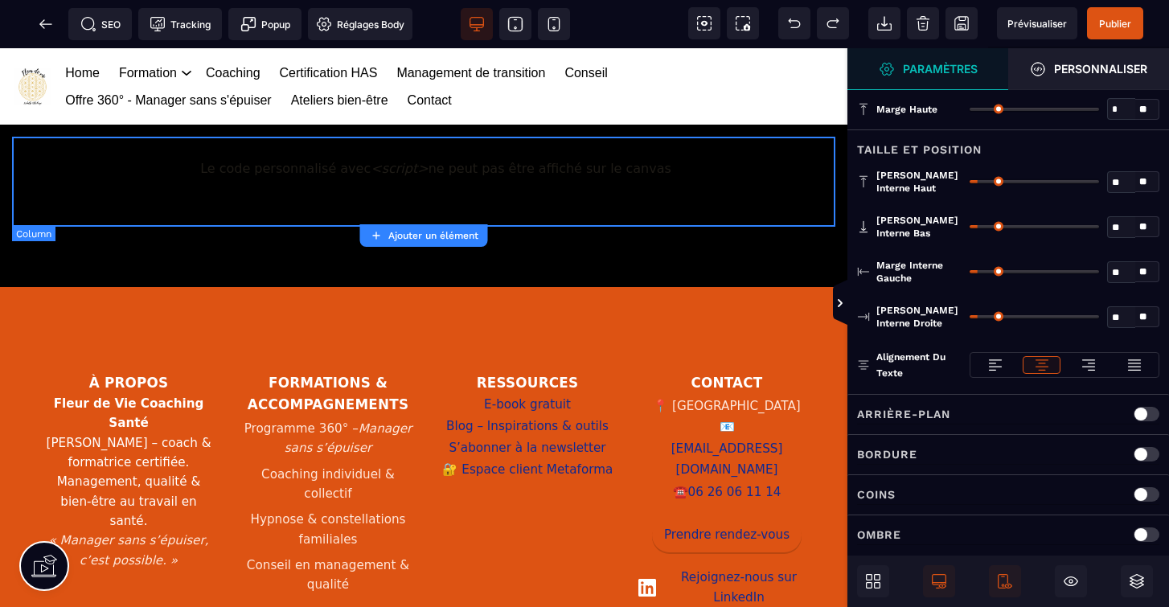
click at [532, 170] on div "Le code personnalisé avec <script> ne peut pas être affiché sur le canvas" at bounding box center [423, 169] width 799 height 40
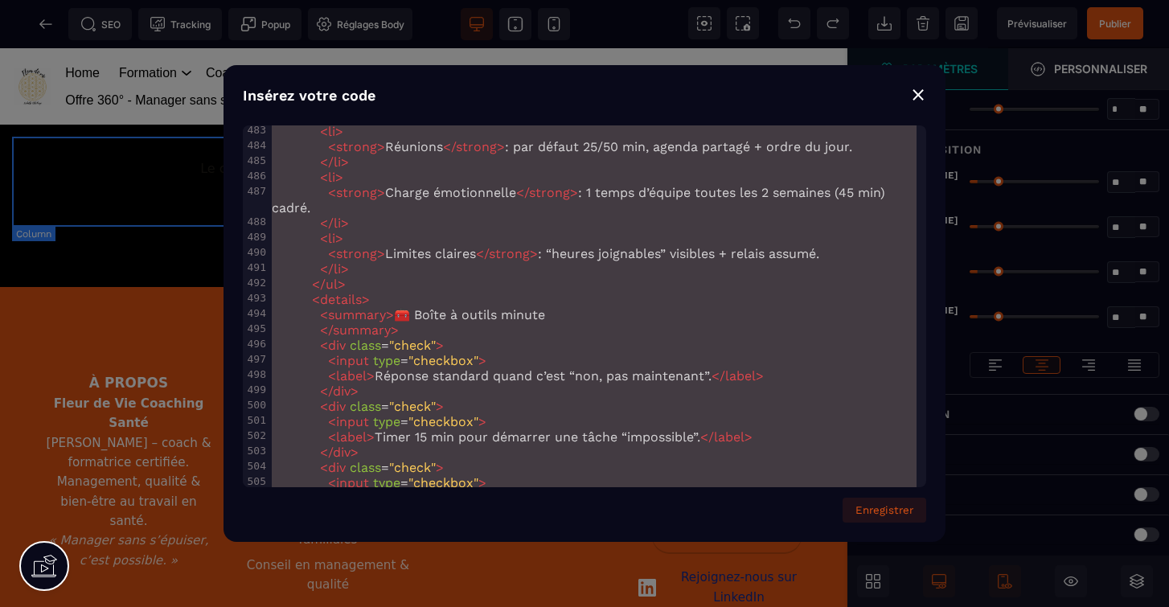
scroll to position [9055, 0]
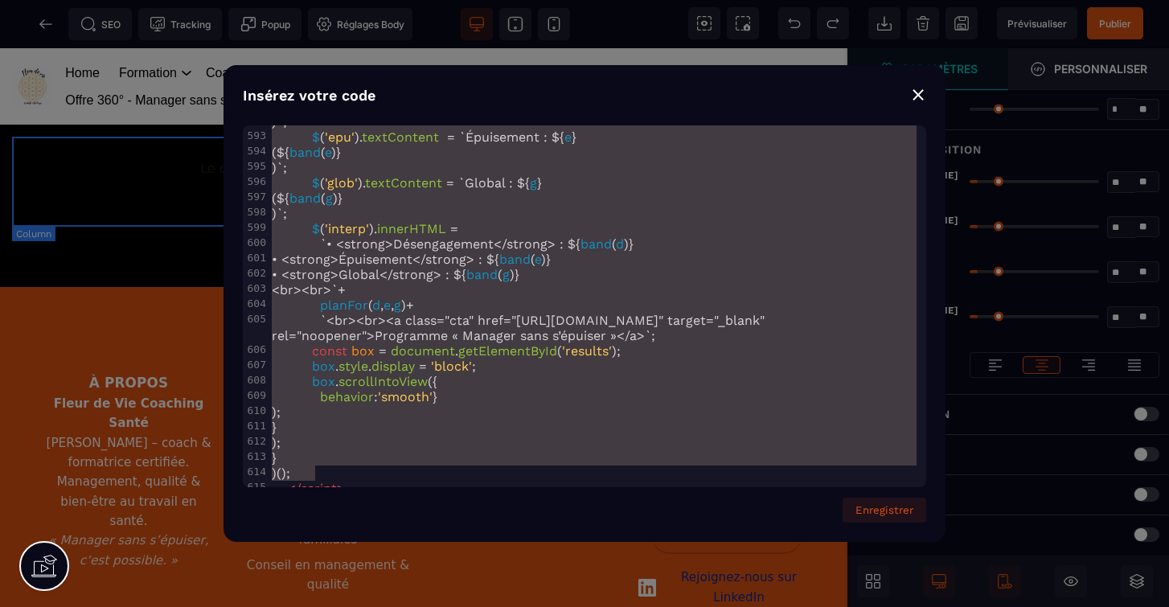
type textarea "**********"
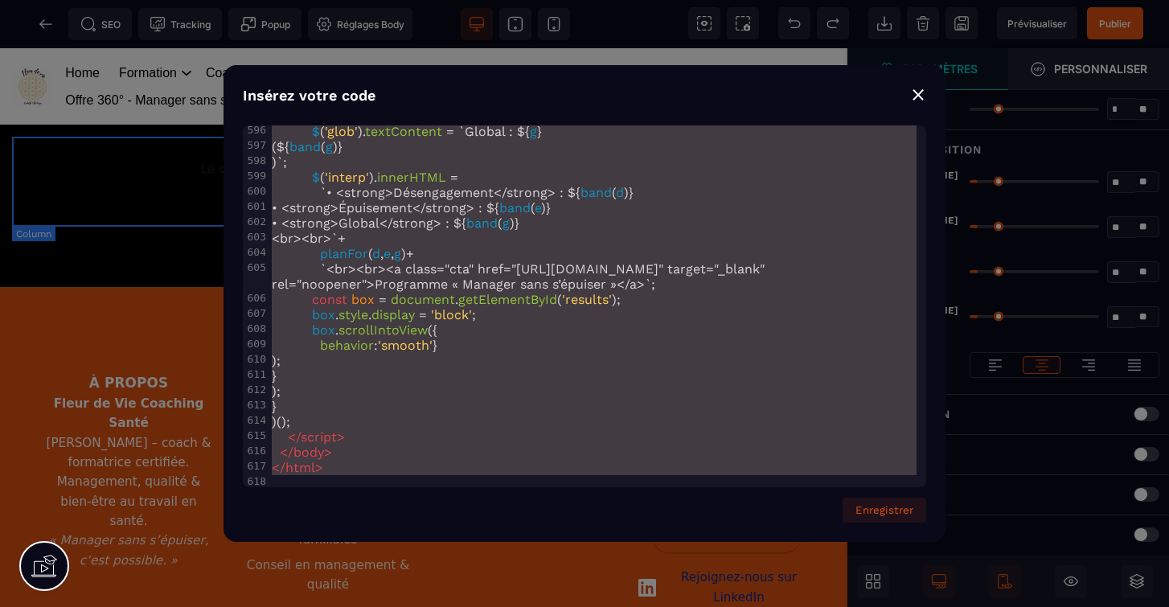
drag, startPoint x: 273, startPoint y: 135, endPoint x: 1175, endPoint y: 667, distance: 1047.2
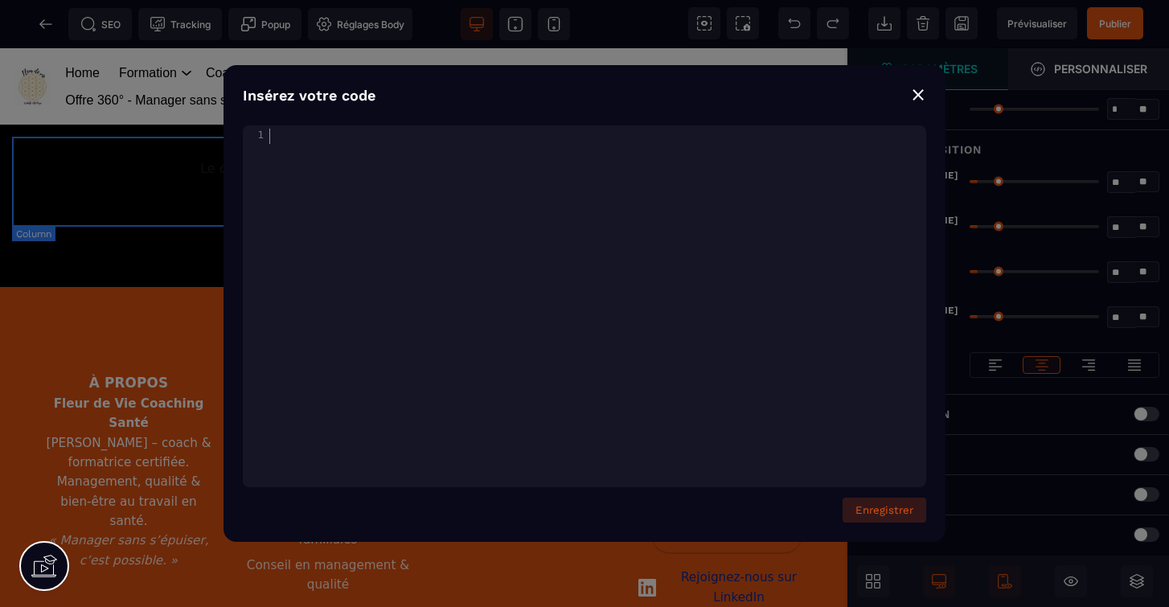
click at [898, 512] on button "Enregistrer" at bounding box center [885, 510] width 84 height 25
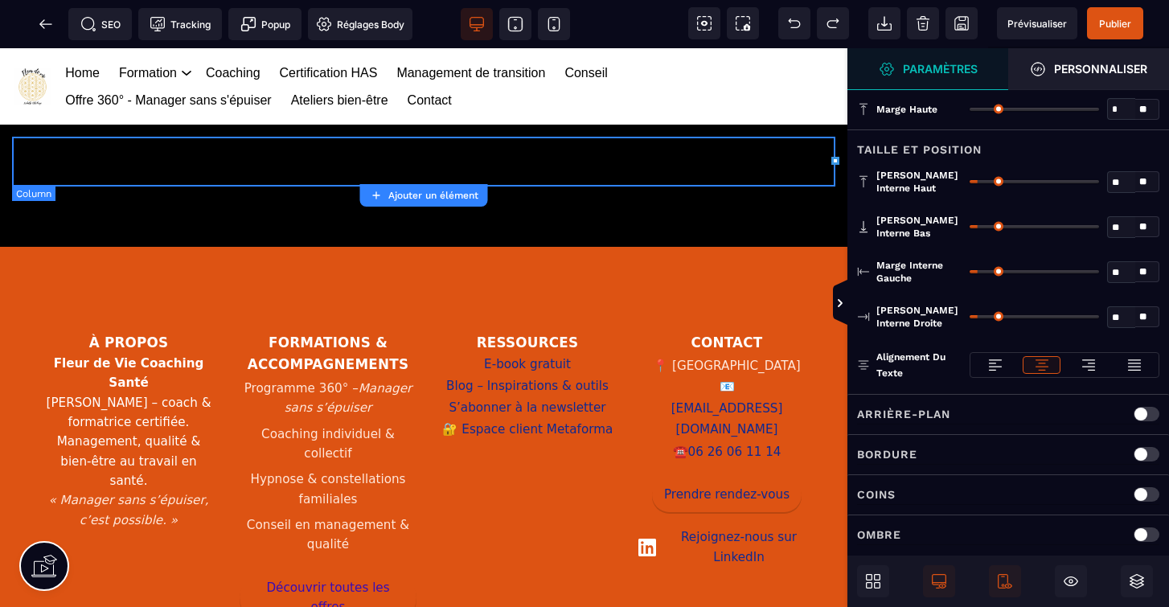
click at [898, 512] on div "Coins" at bounding box center [1009, 494] width 322 height 40
click at [924, 94] on div "Marge haute * * ** Tous" at bounding box center [1009, 108] width 322 height 41
click at [874, 575] on icon at bounding box center [877, 577] width 6 height 6
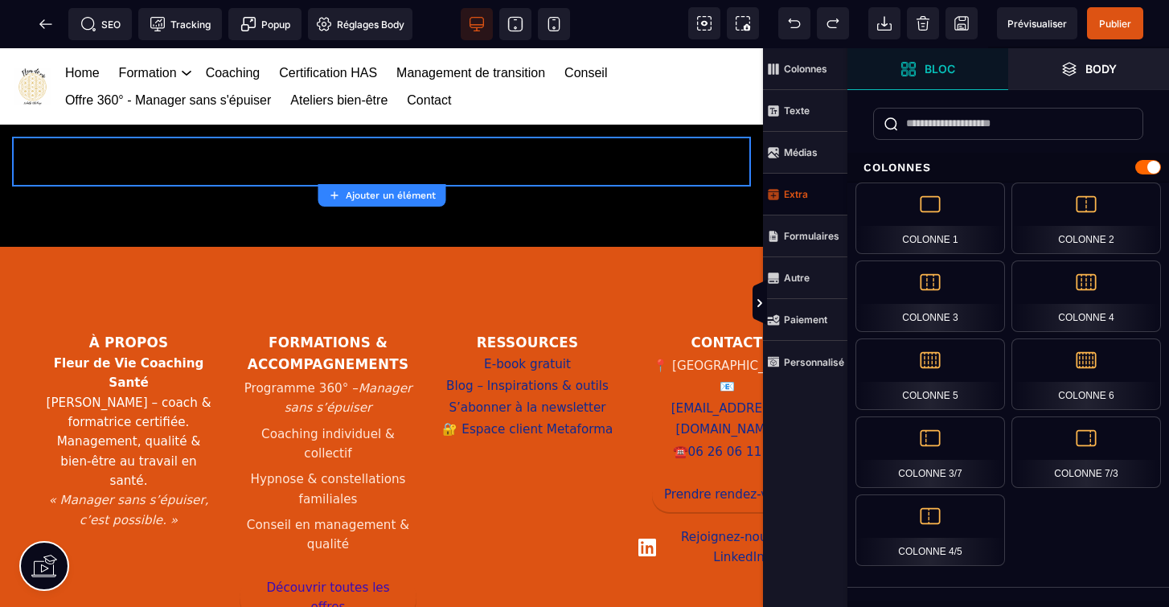
click at [811, 195] on span "Extra" at bounding box center [805, 195] width 84 height 42
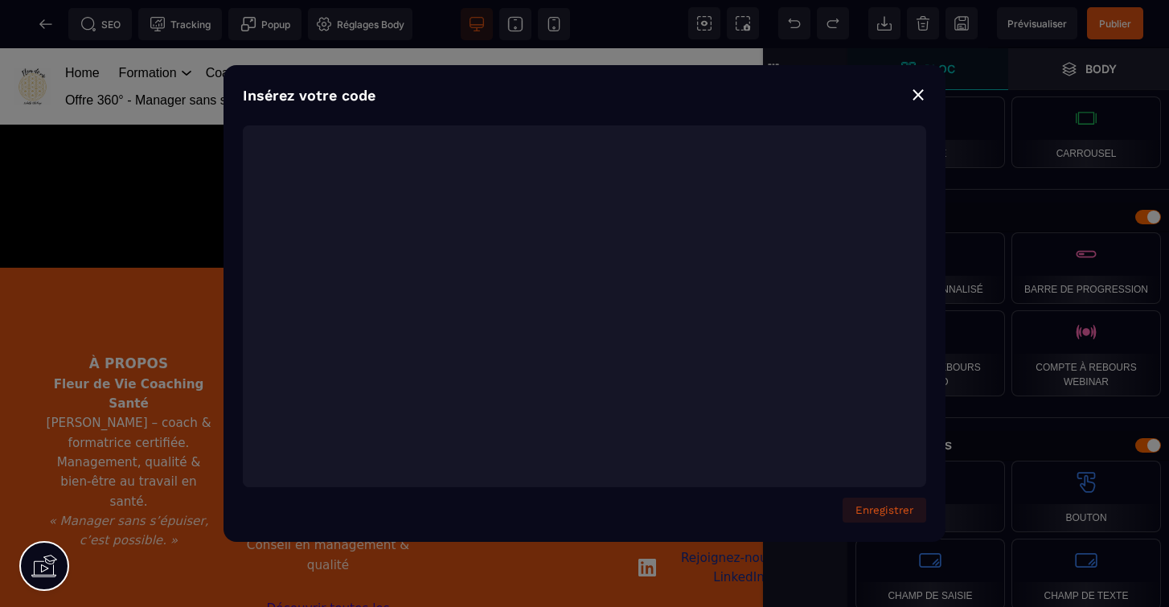
scroll to position [3824, 0]
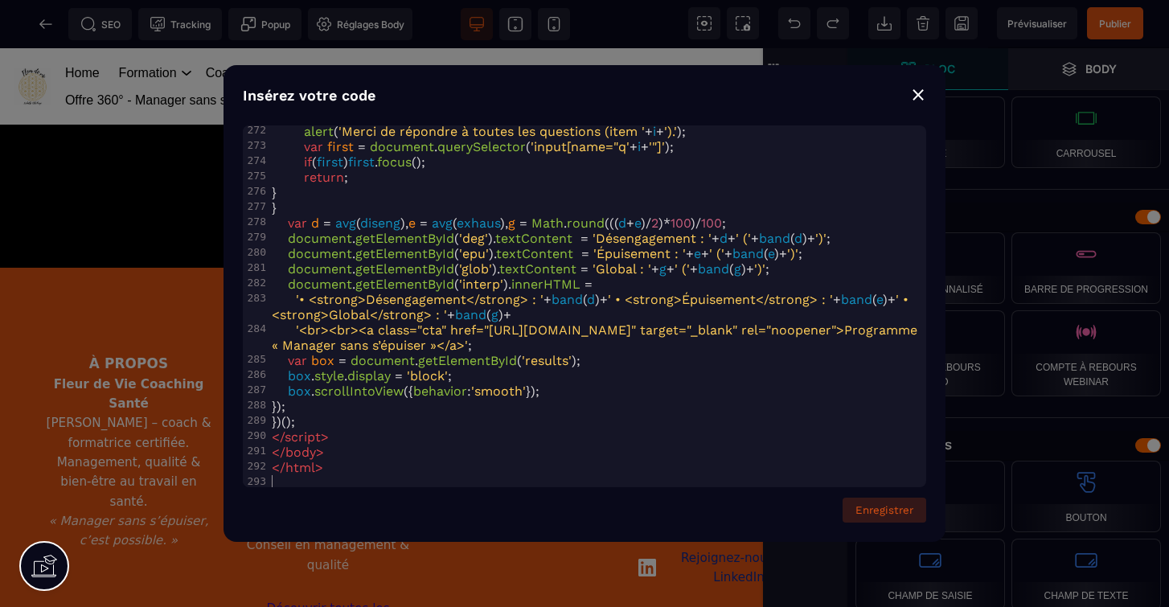
click at [890, 508] on button "Enregistrer" at bounding box center [885, 510] width 84 height 25
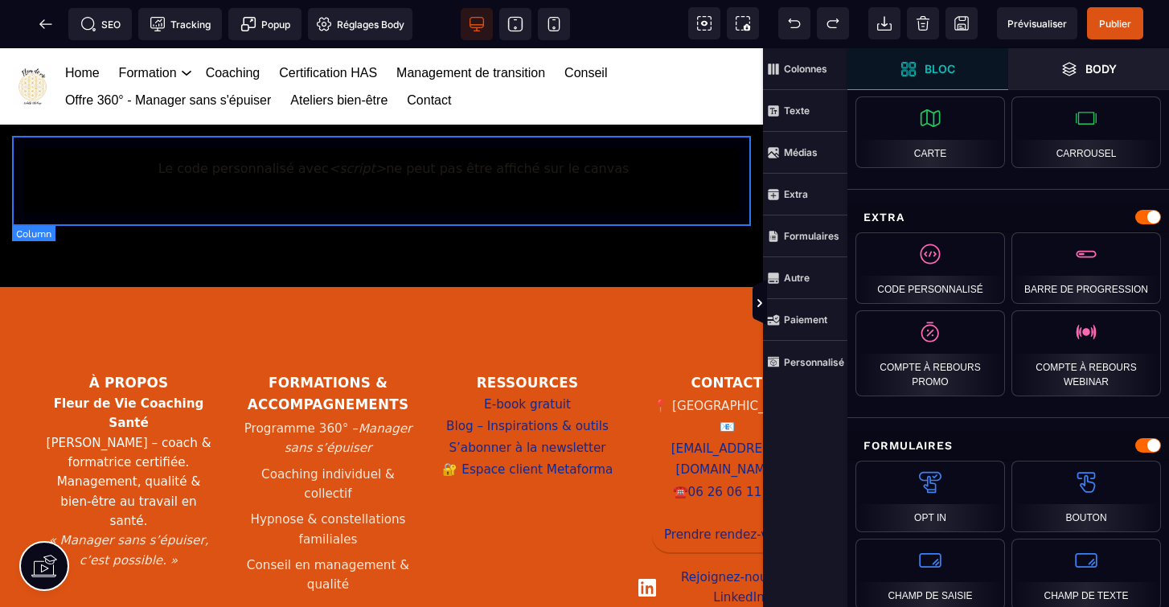
scroll to position [0, 0]
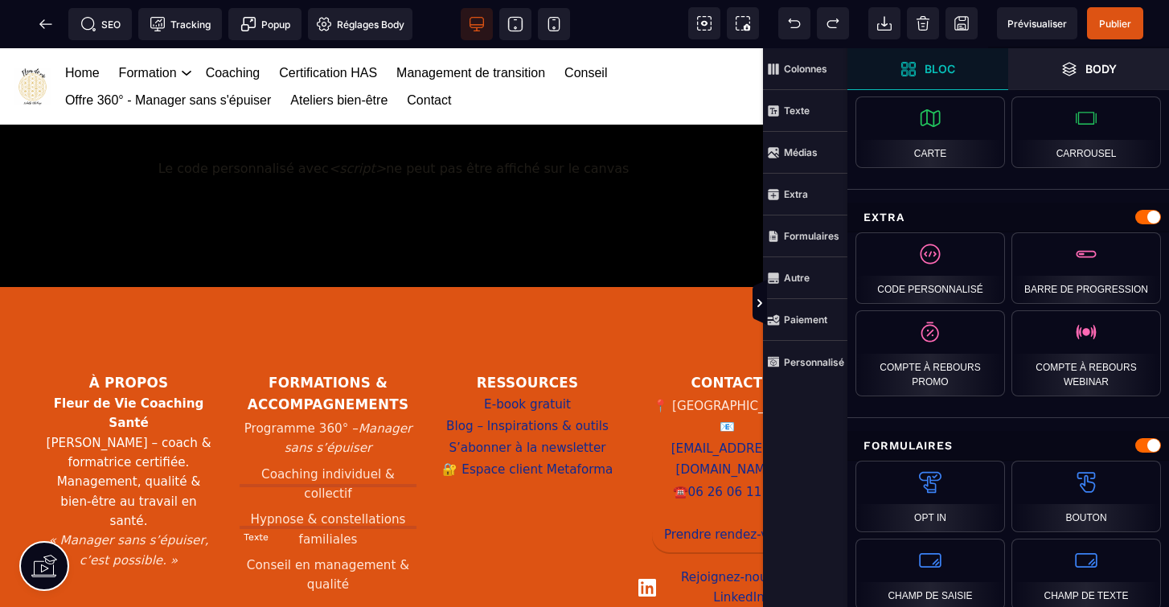
click at [343, 517] on li "Hypnose & constellations familiales" at bounding box center [328, 530] width 177 height 46
select select "***"
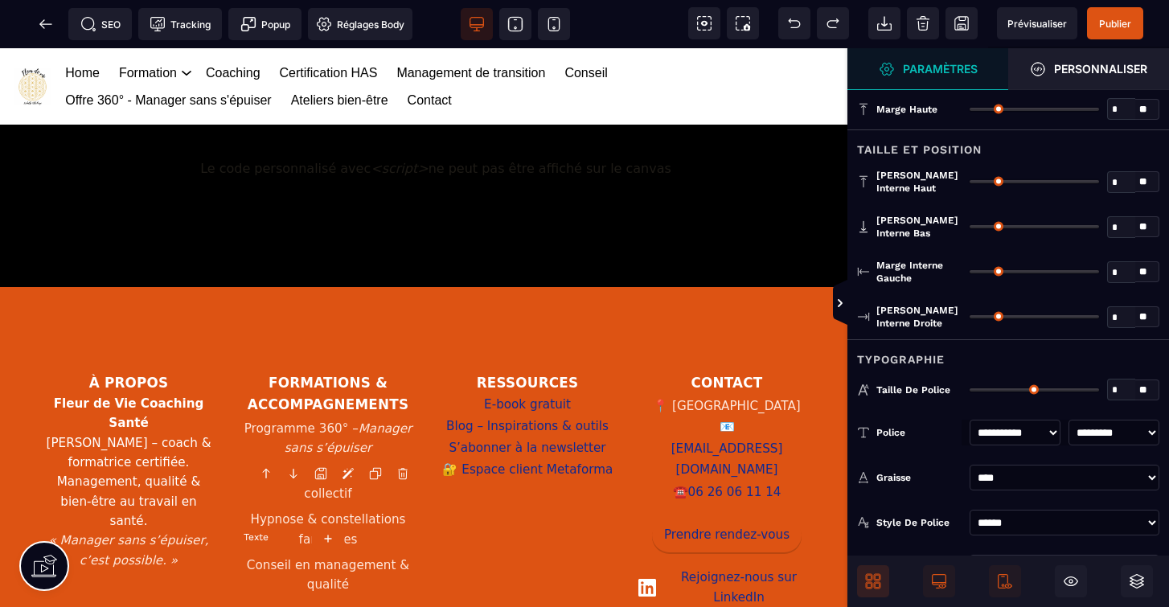
type input "*"
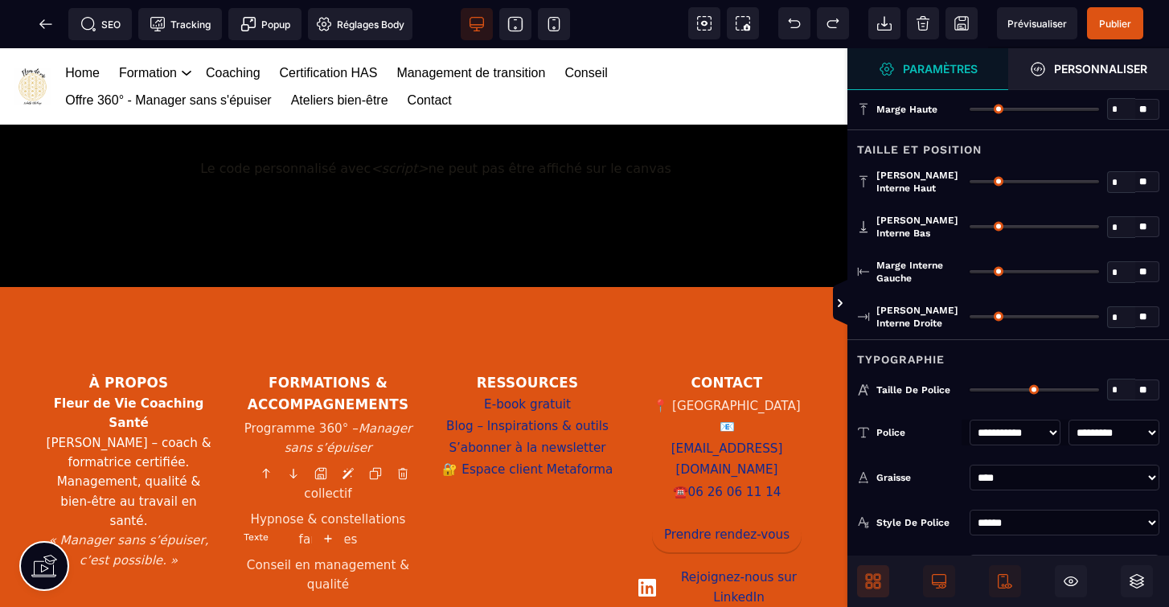
type input "*"
type input "**"
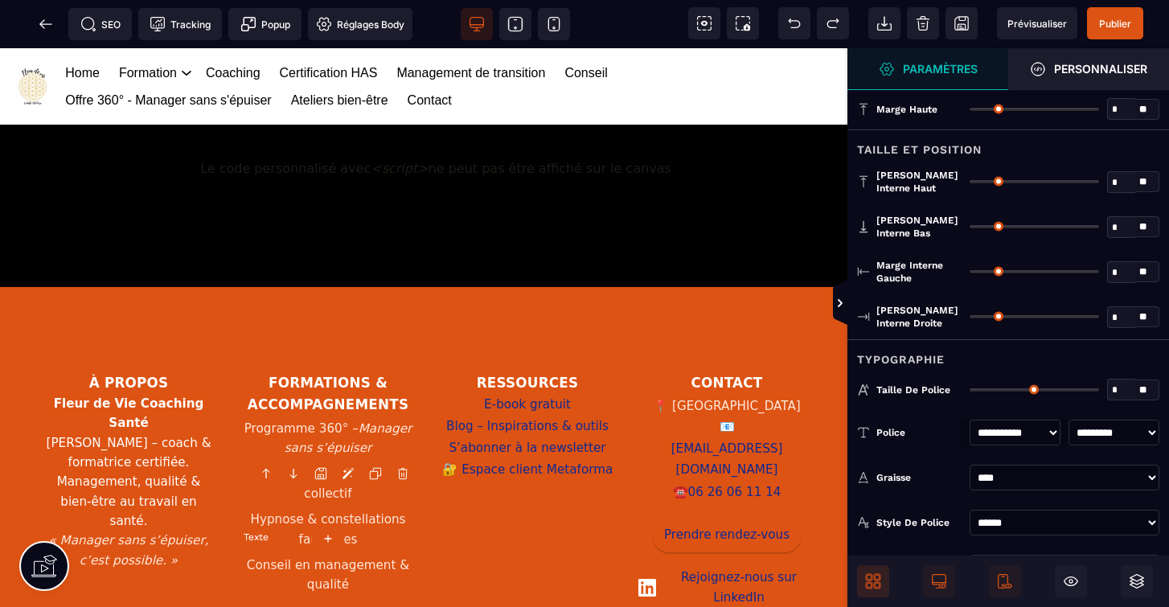
type input "**"
select select "***"
click at [343, 517] on li "Hypnose & constellations familiales" at bounding box center [328, 530] width 177 height 46
click at [355, 519] on li "Hypnose & constellations familiales" at bounding box center [328, 530] width 177 height 46
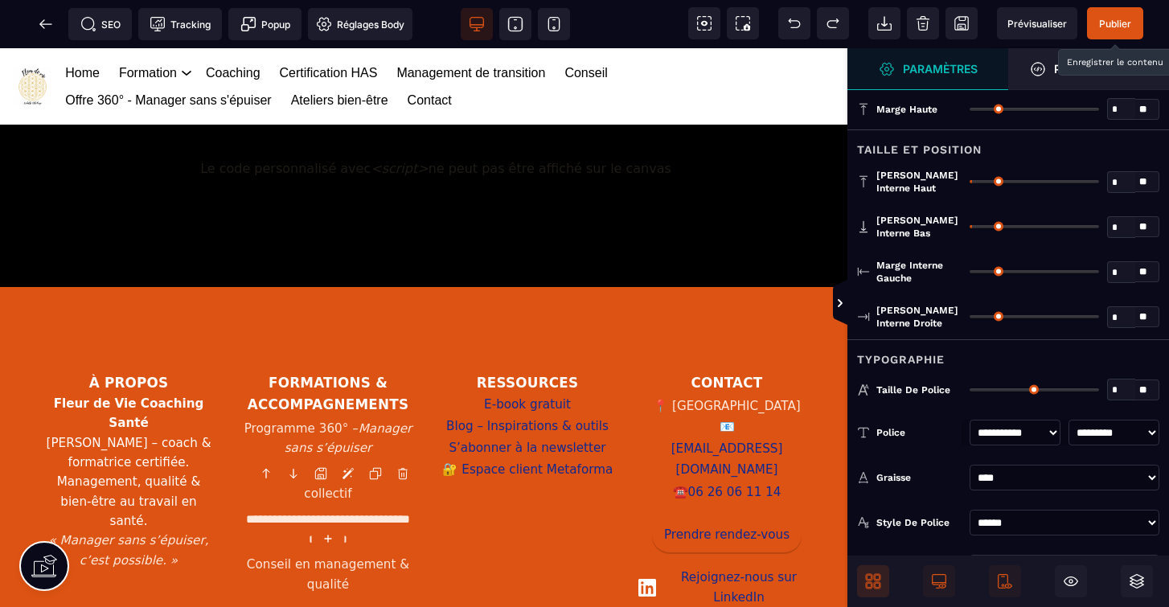
click at [1100, 16] on span "Publier" at bounding box center [1115, 23] width 56 height 32
click at [37, 22] on span at bounding box center [46, 24] width 32 height 32
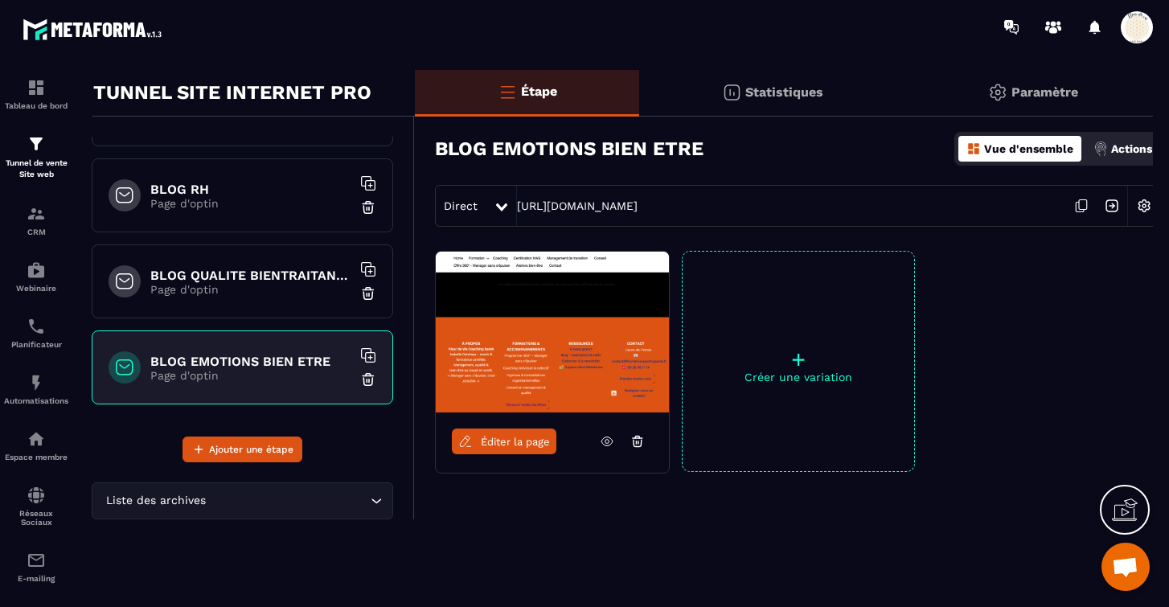
scroll to position [36, 0]
click at [519, 449] on link "Éditer la page" at bounding box center [504, 442] width 105 height 26
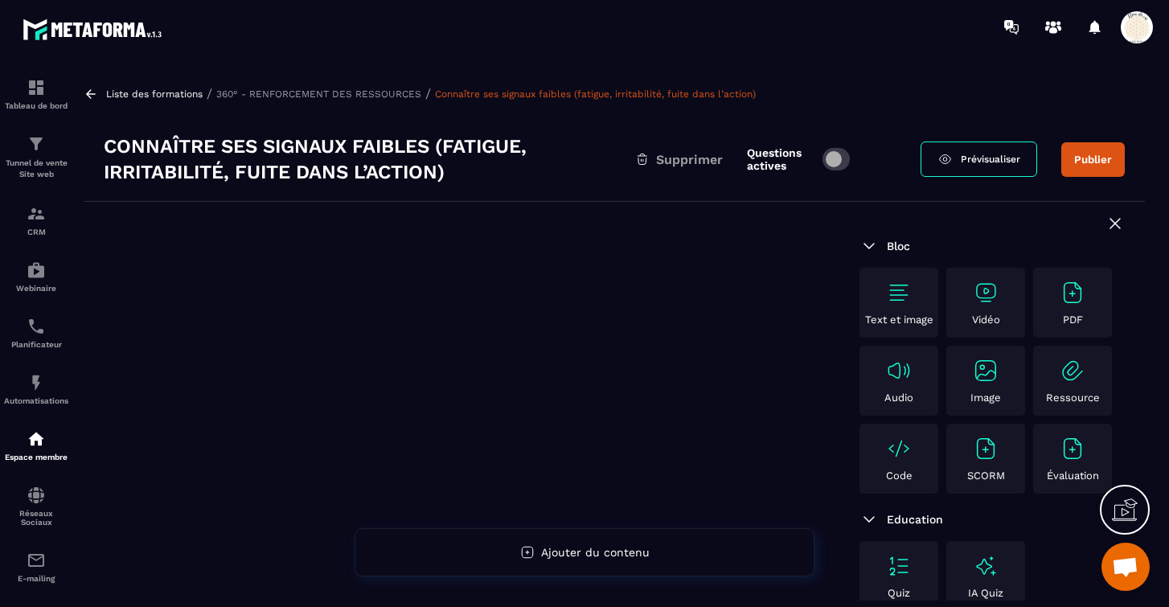
scroll to position [16860, 0]
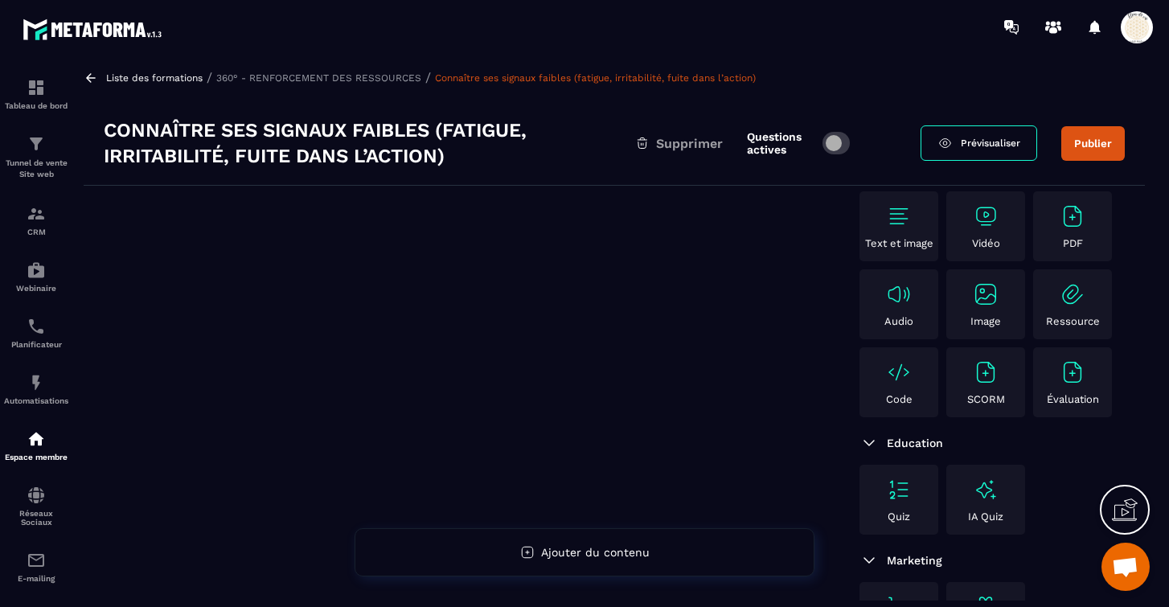
click at [897, 385] on div "Code" at bounding box center [899, 382] width 71 height 46
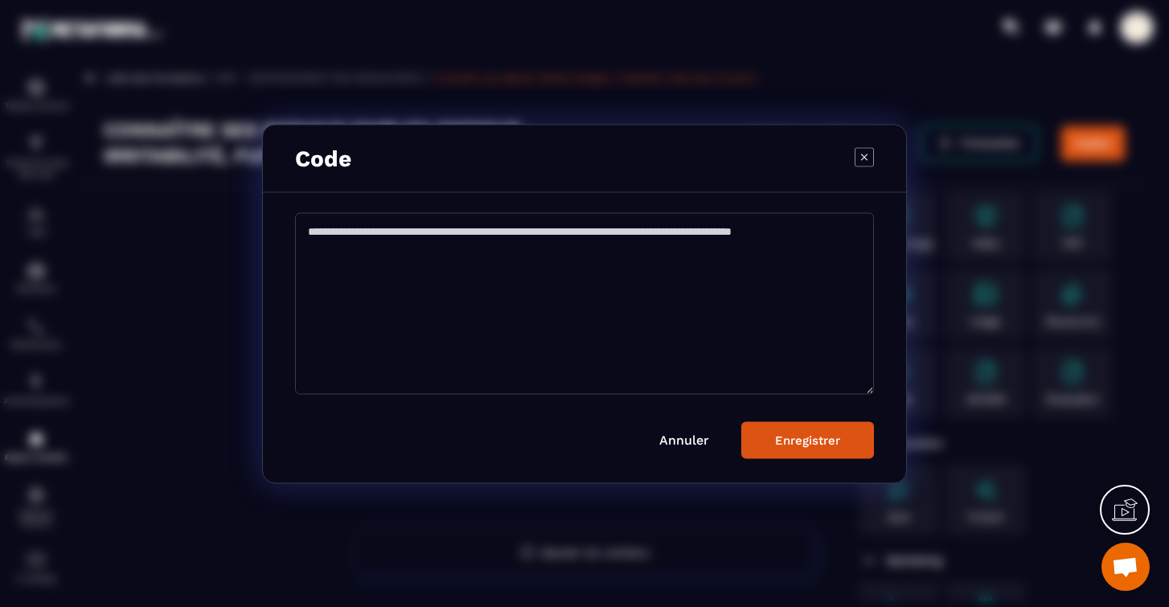
click at [368, 231] on textarea "Modal window" at bounding box center [584, 303] width 579 height 182
paste textarea "**********"
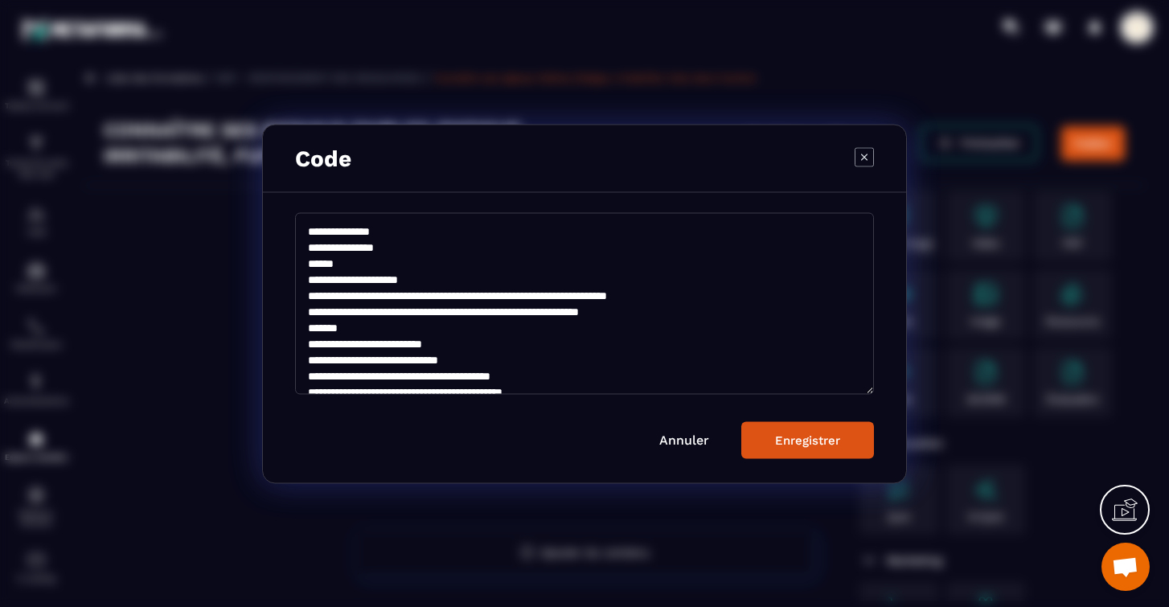
scroll to position [5002, 0]
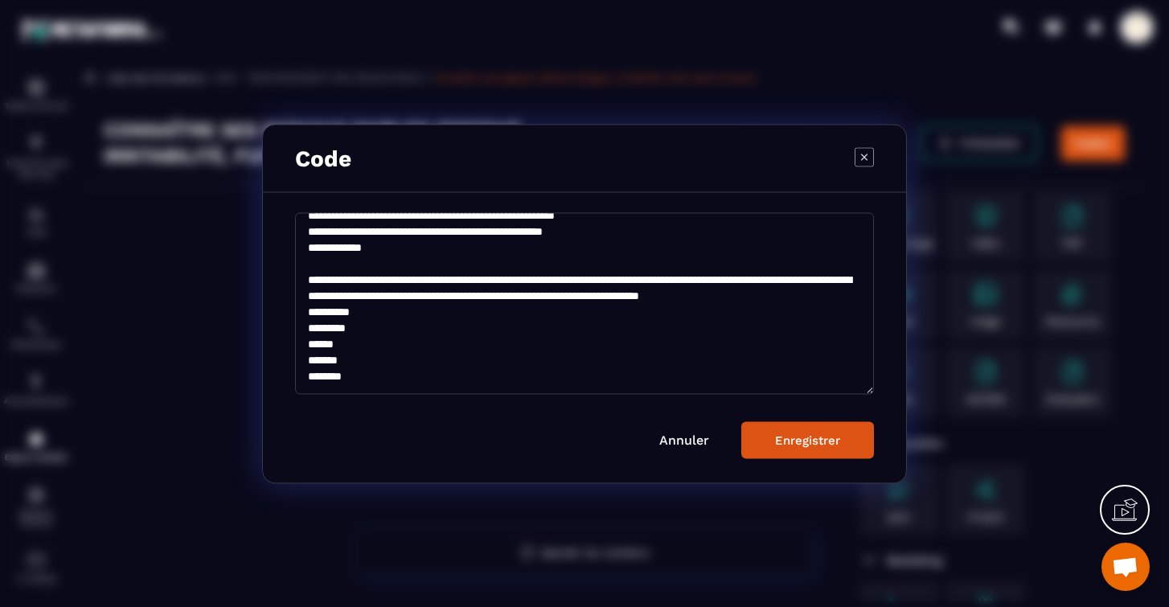
type textarea "**********"
click at [797, 441] on div "Enregistrer" at bounding box center [807, 440] width 65 height 14
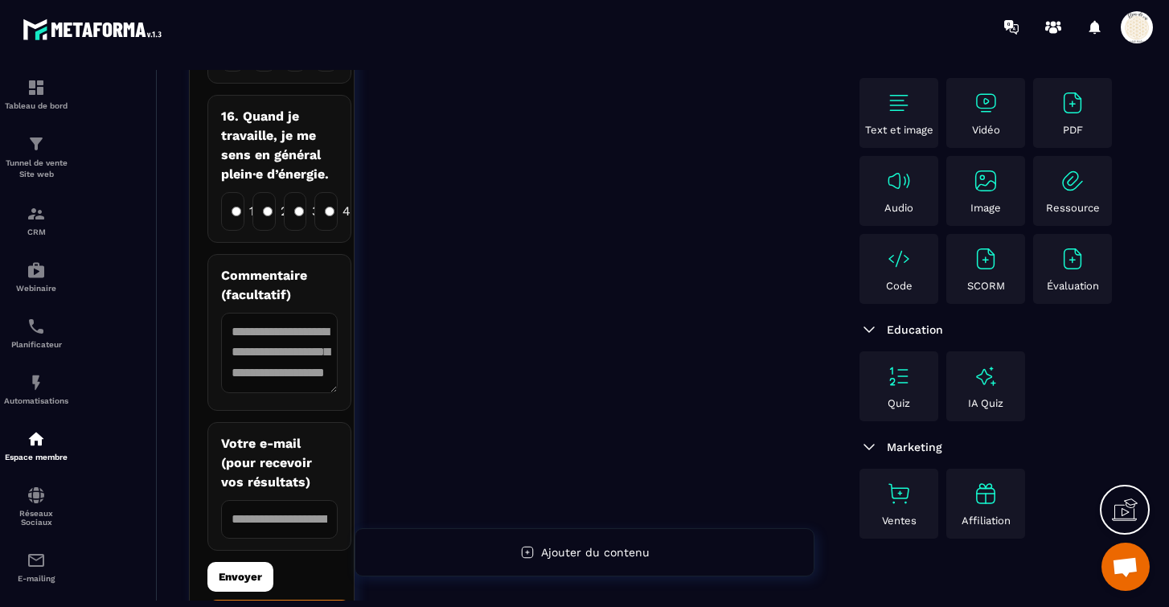
scroll to position [3167, 0]
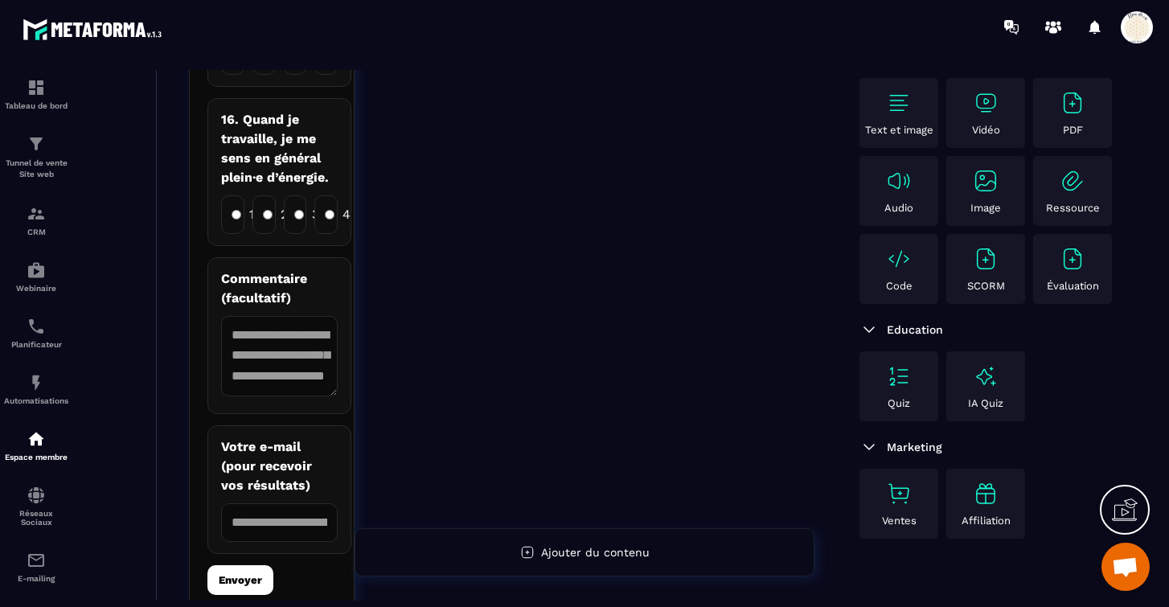
click at [896, 269] on img at bounding box center [899, 259] width 26 height 26
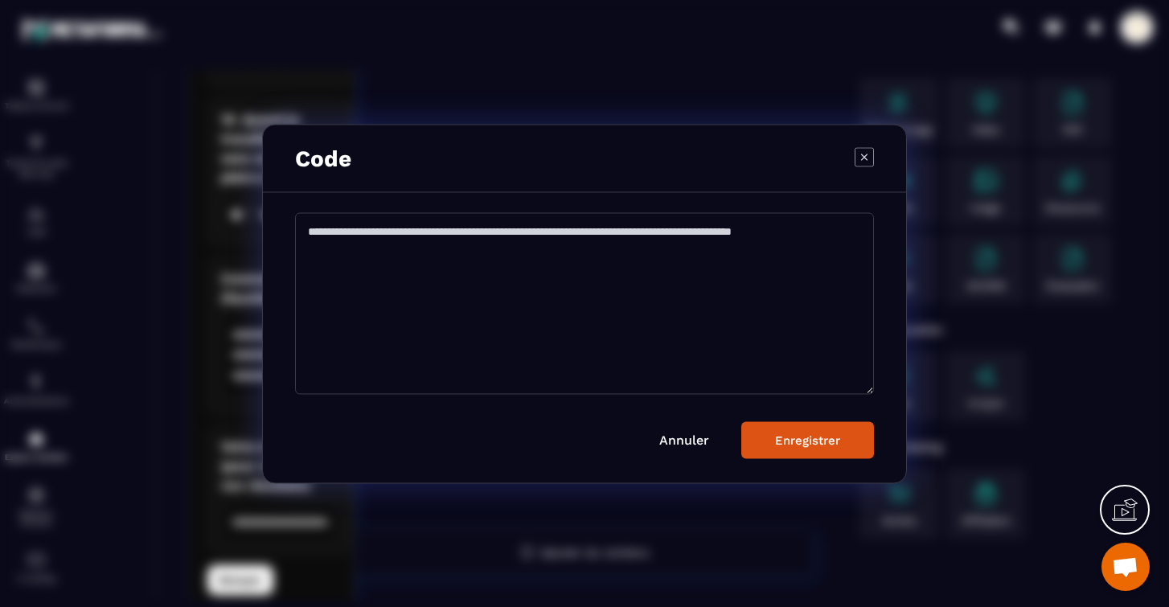
click at [377, 224] on textarea "Modal window" at bounding box center [584, 303] width 579 height 182
paste textarea "**********"
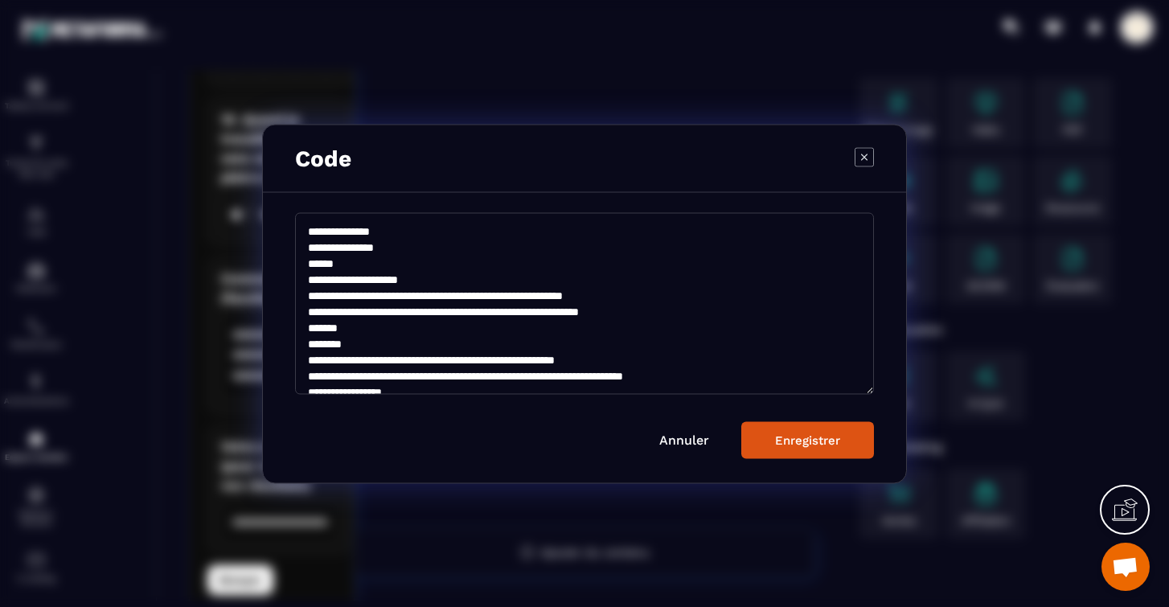
scroll to position [4616, 0]
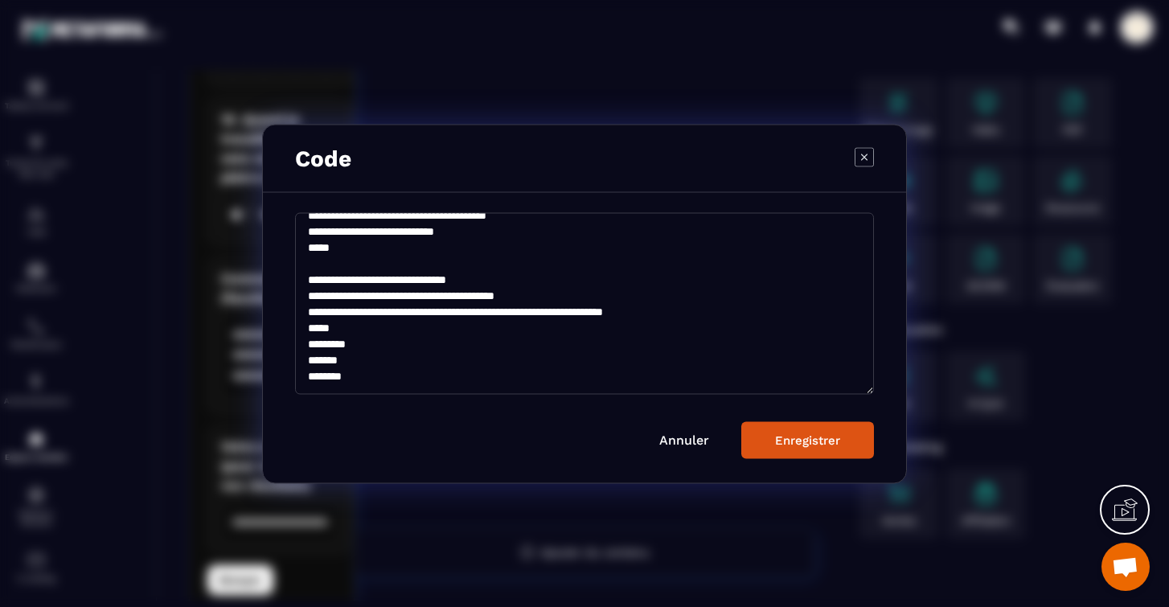
type textarea "**********"
click at [795, 432] on button "Enregistrer" at bounding box center [807, 439] width 133 height 37
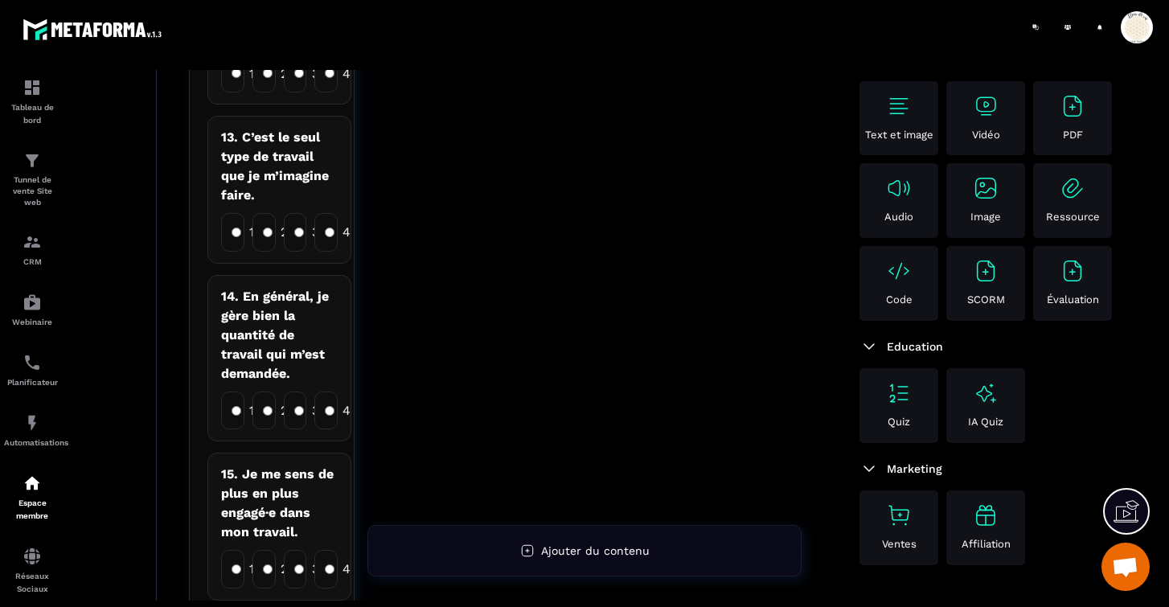
scroll to position [2618, 0]
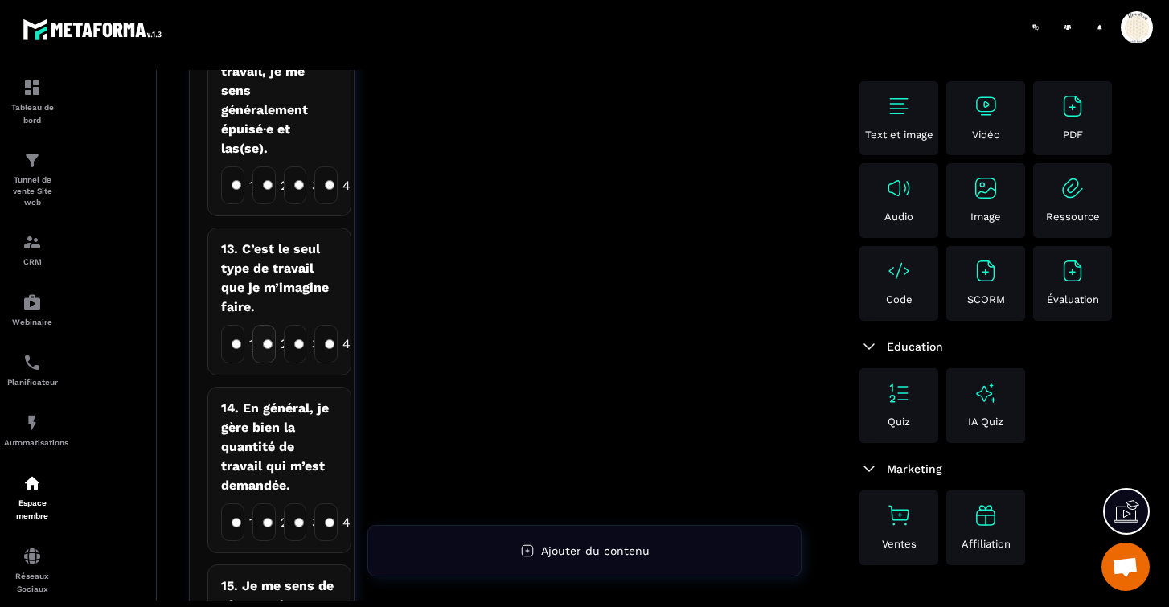
click at [273, 325] on label "2" at bounding box center [264, 344] width 23 height 39
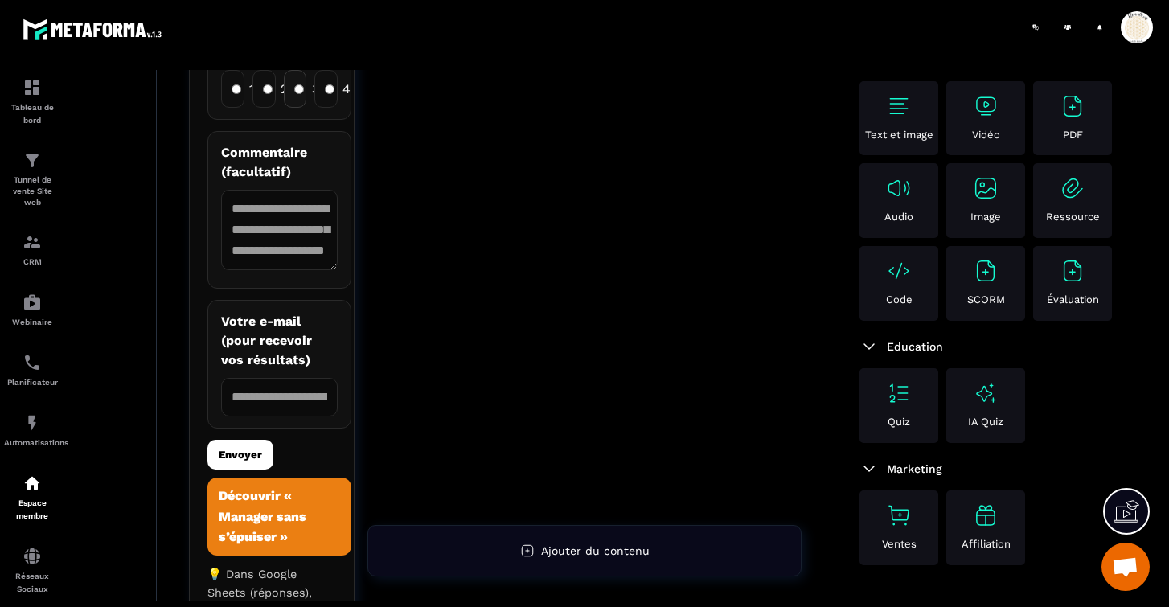
scroll to position [3382, 0]
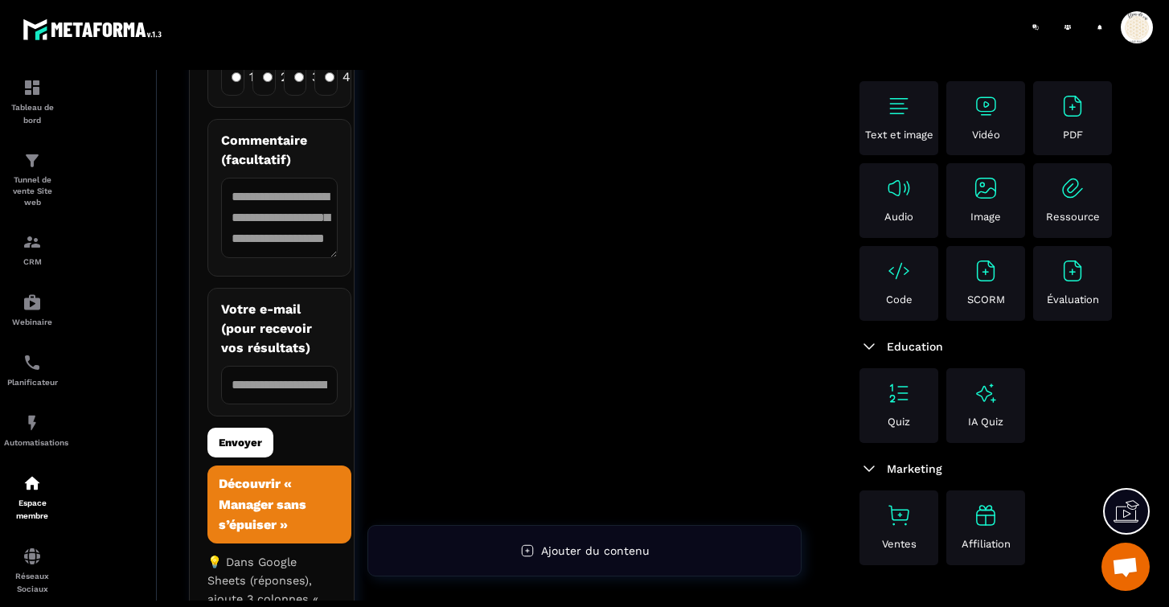
click at [260, 366] on input "email" at bounding box center [279, 385] width 117 height 39
type input "**********"
click at [243, 428] on button "Envoyer" at bounding box center [240, 443] width 66 height 30
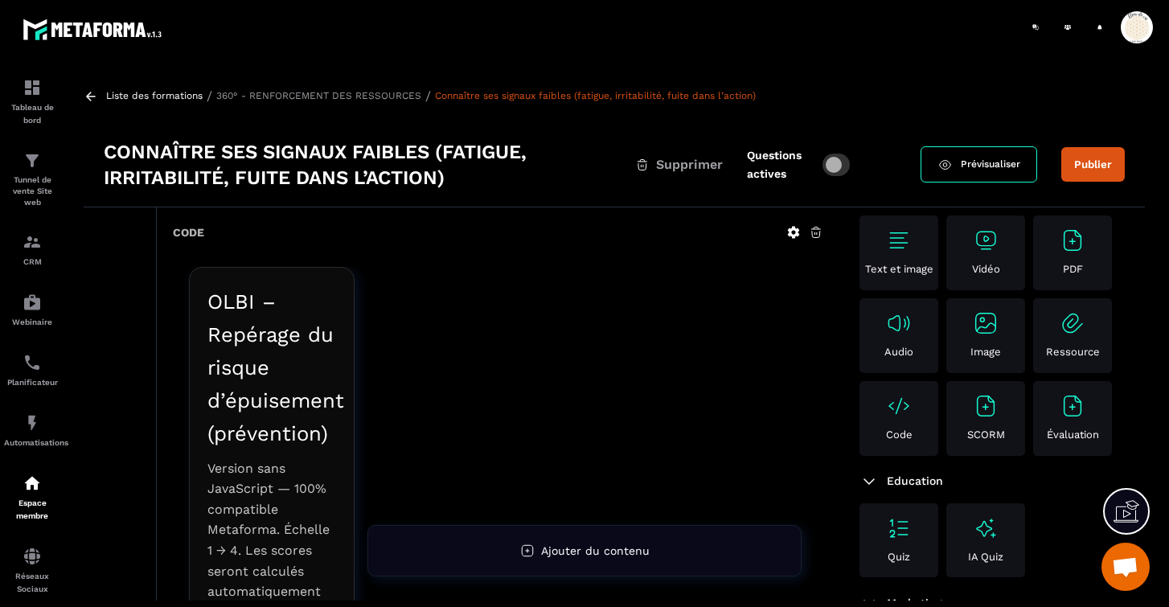
scroll to position [0, 0]
click at [815, 234] on icon at bounding box center [816, 232] width 14 height 14
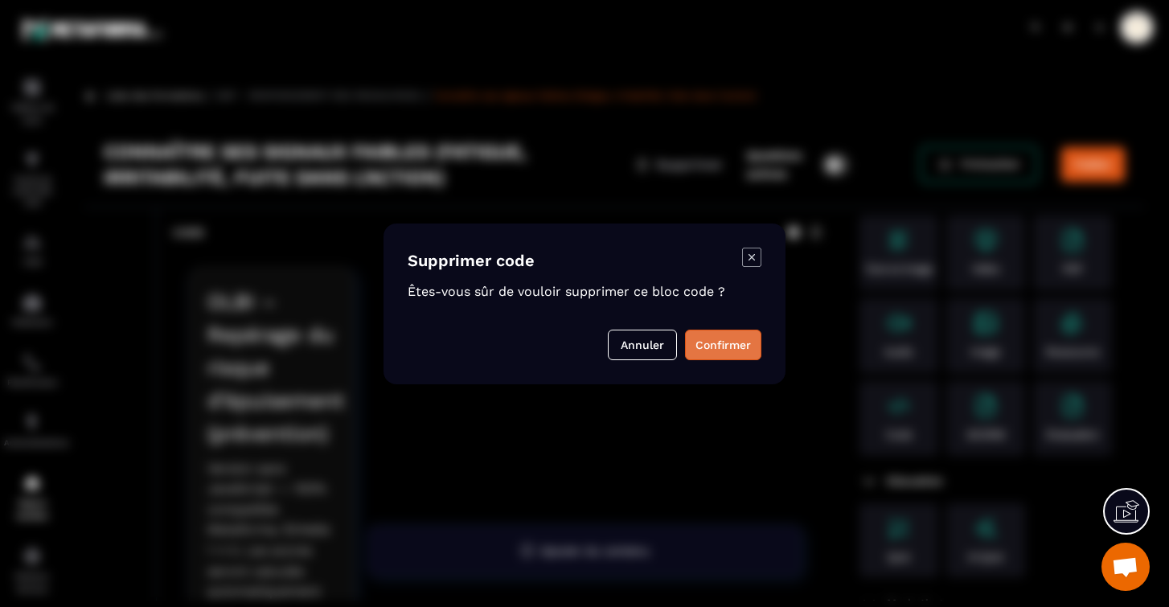
click at [725, 339] on button "Confirmer" at bounding box center [723, 345] width 76 height 31
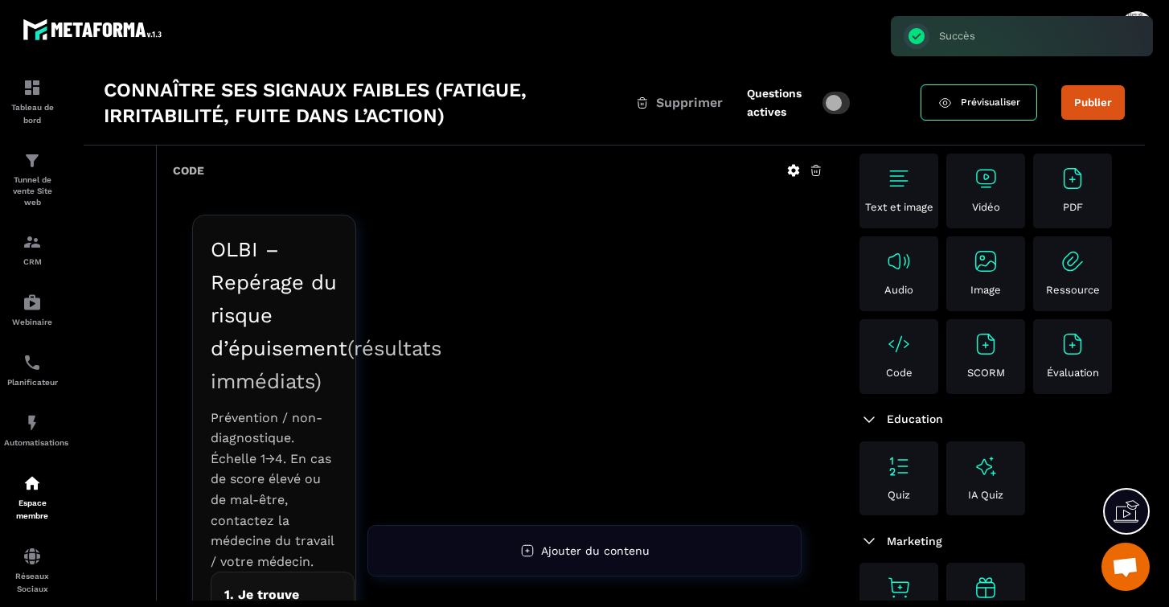
scroll to position [66, 0]
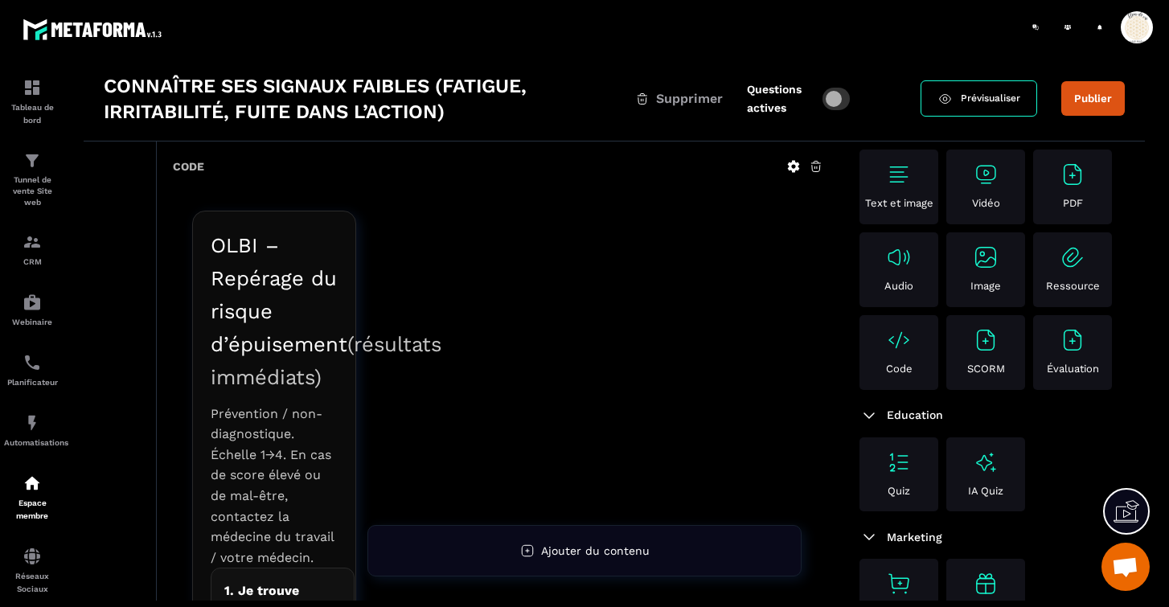
click at [985, 333] on img at bounding box center [986, 340] width 26 height 26
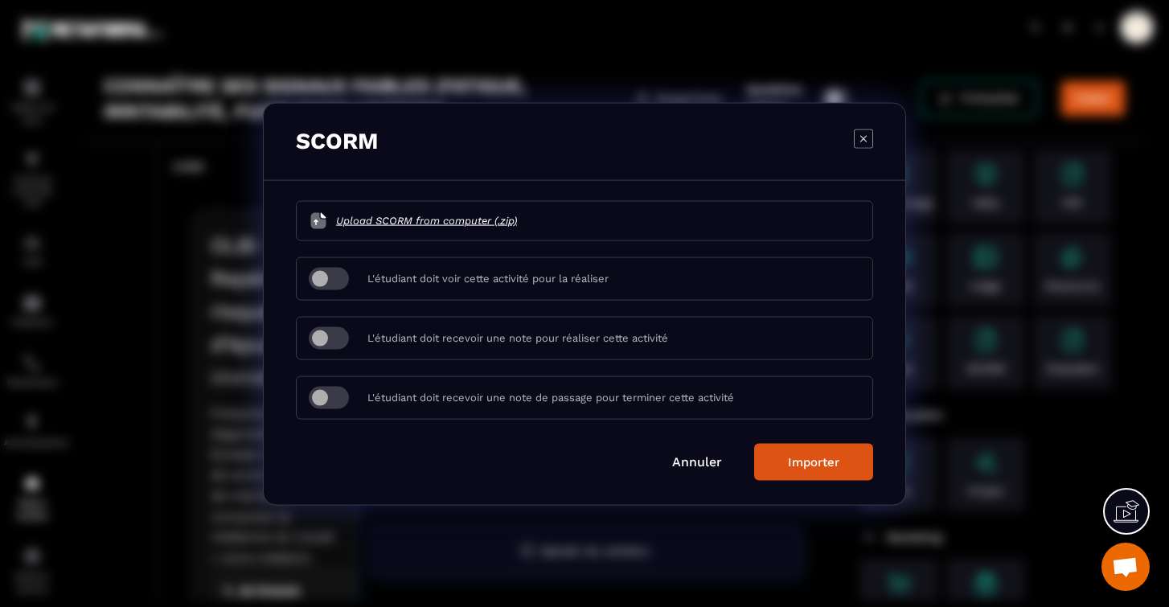
click at [860, 132] on icon "Modal window" at bounding box center [863, 138] width 19 height 19
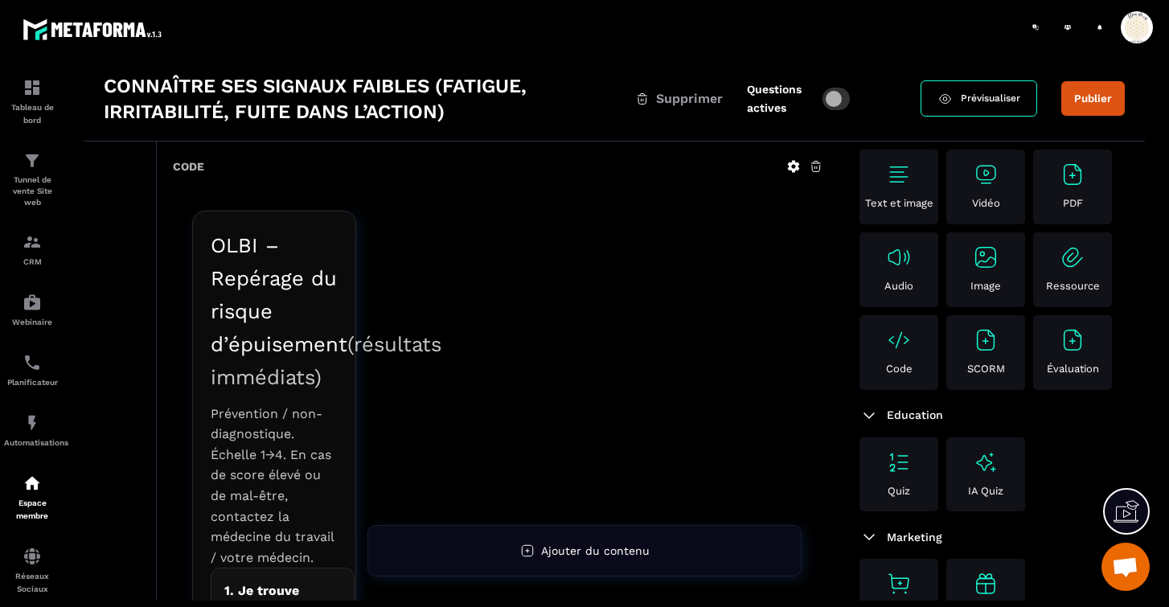
click at [814, 166] on icon at bounding box center [816, 166] width 14 height 14
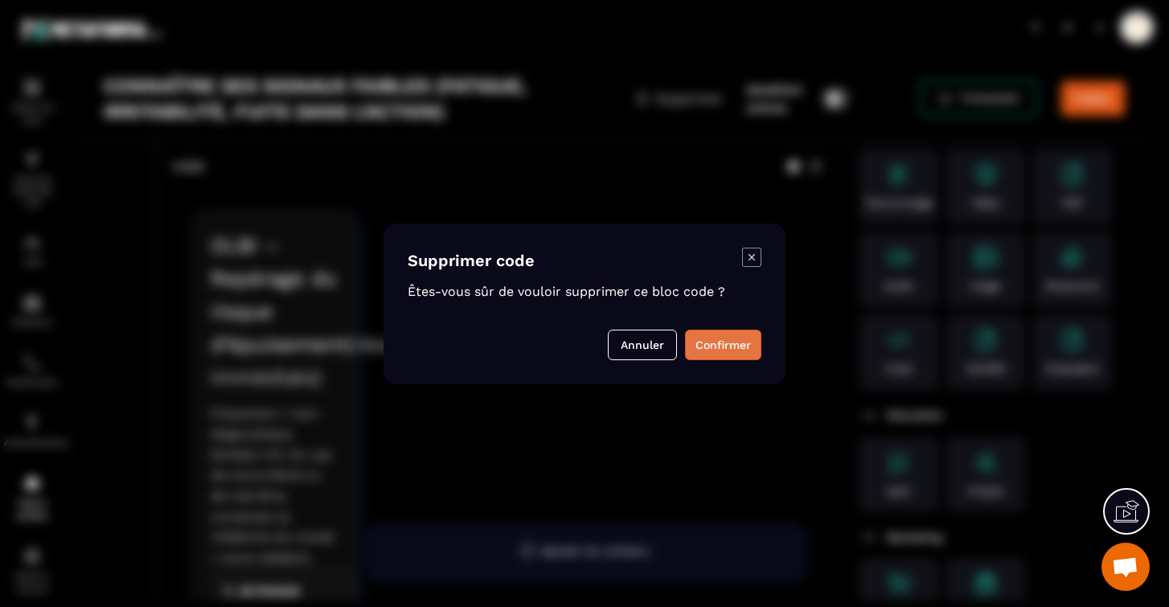
click at [712, 338] on button "Confirmer" at bounding box center [723, 345] width 76 height 31
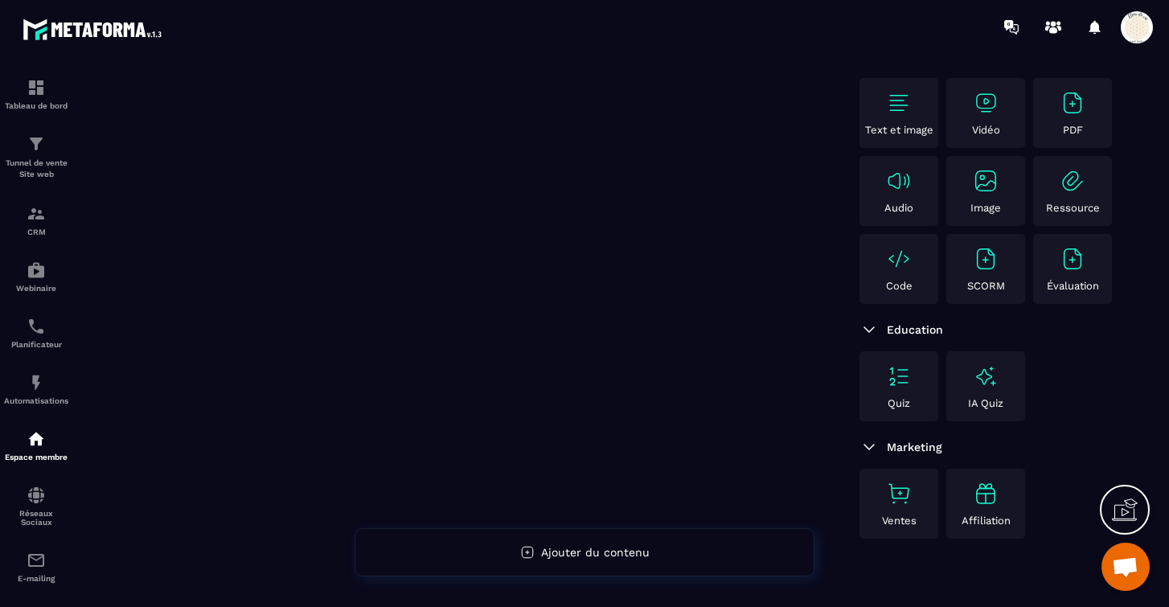
scroll to position [140, 0]
click at [903, 393] on div "Quiz" at bounding box center [899, 386] width 71 height 46
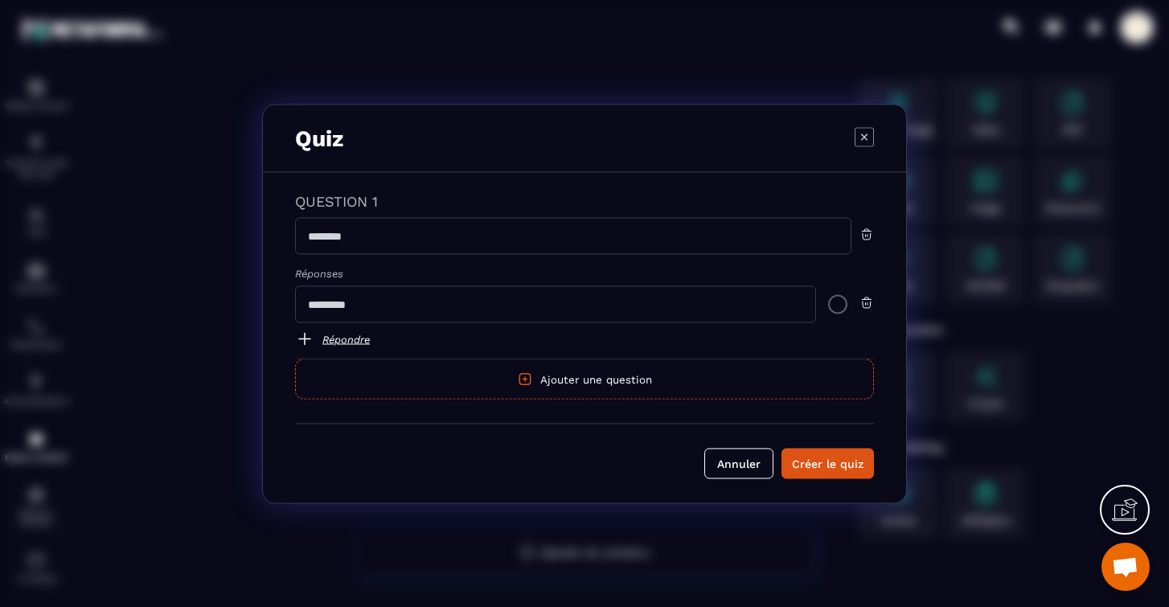
click at [868, 146] on div "Modal window" at bounding box center [864, 138] width 19 height 23
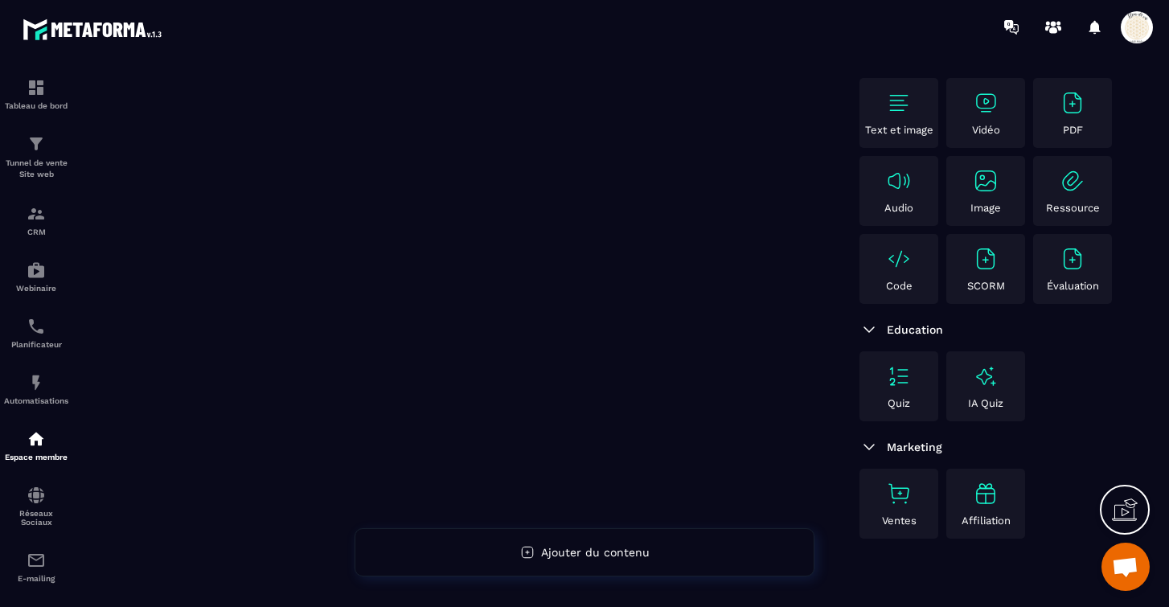
click at [997, 270] on img at bounding box center [986, 259] width 26 height 26
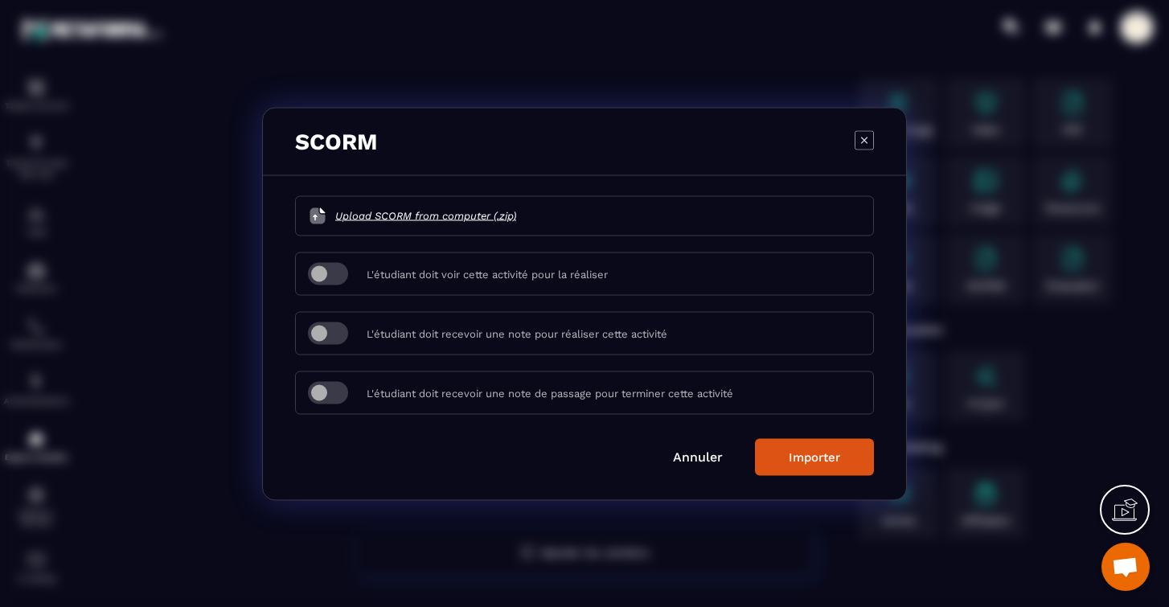
click at [863, 145] on icon "Modal window" at bounding box center [864, 139] width 19 height 19
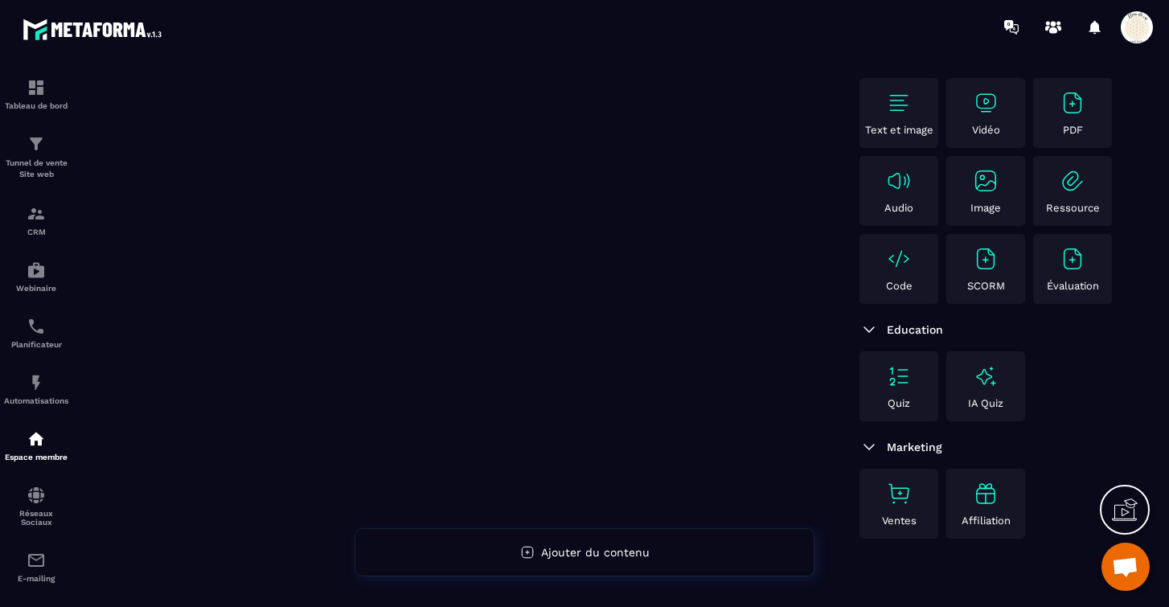
click at [1069, 261] on img at bounding box center [1073, 259] width 26 height 26
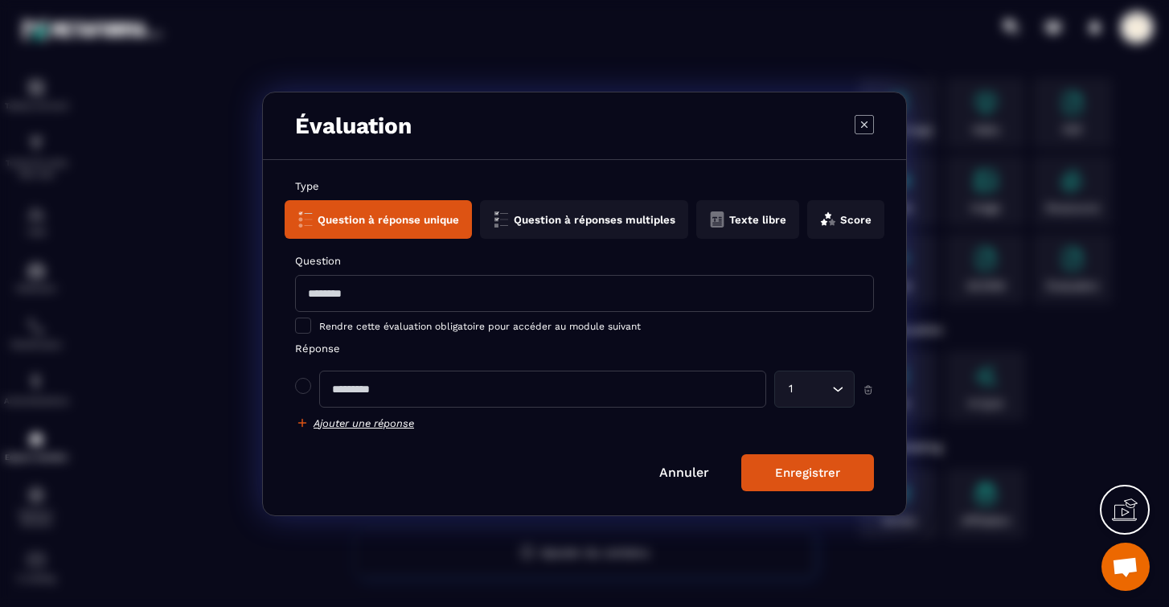
click at [839, 390] on icon "Search for option" at bounding box center [839, 389] width 10 height 5
click at [650, 439] on form "Type Question à réponse unique Question à réponses multiples Texte libre Score …" at bounding box center [584, 335] width 579 height 311
click at [813, 220] on button "Score" at bounding box center [845, 219] width 77 height 39
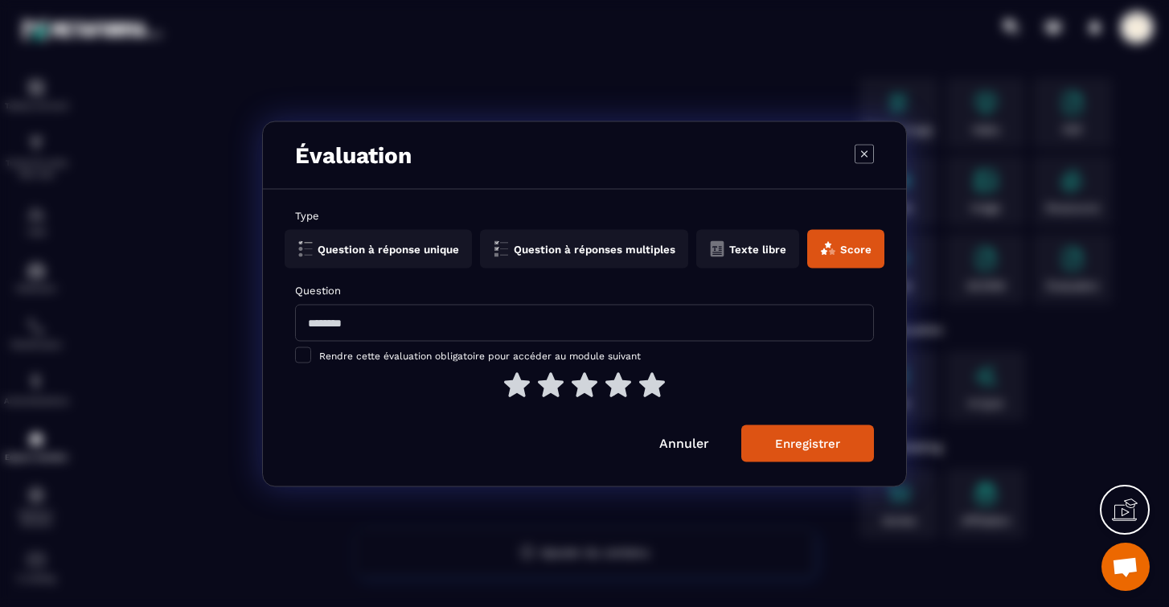
click at [427, 258] on button "Question à réponse unique" at bounding box center [378, 248] width 187 height 39
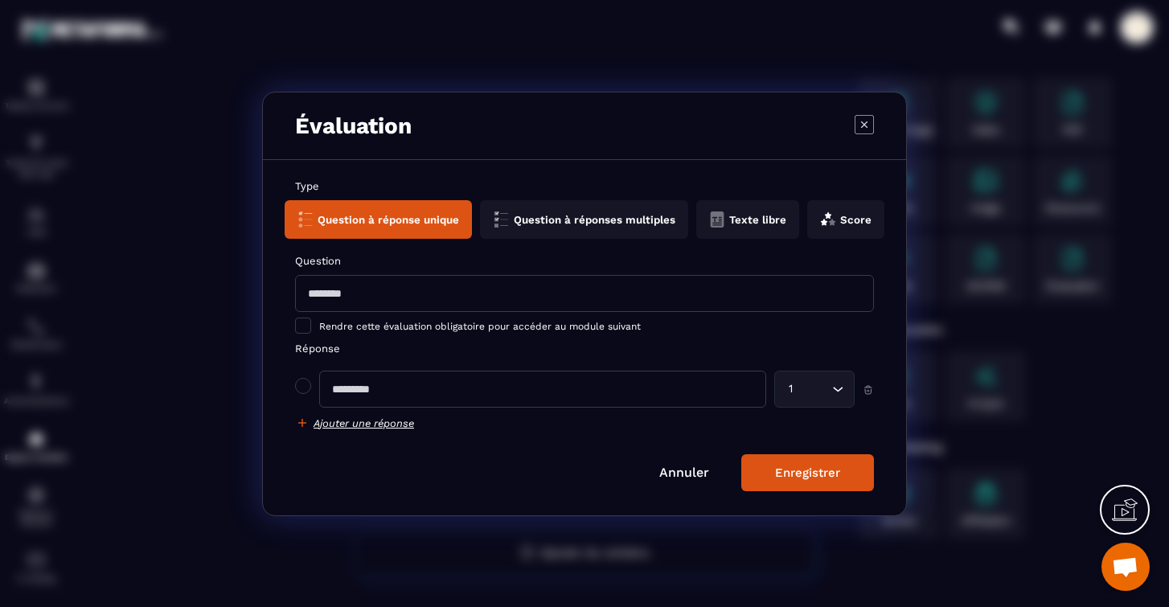
click at [719, 223] on button "Texte libre" at bounding box center [747, 219] width 103 height 39
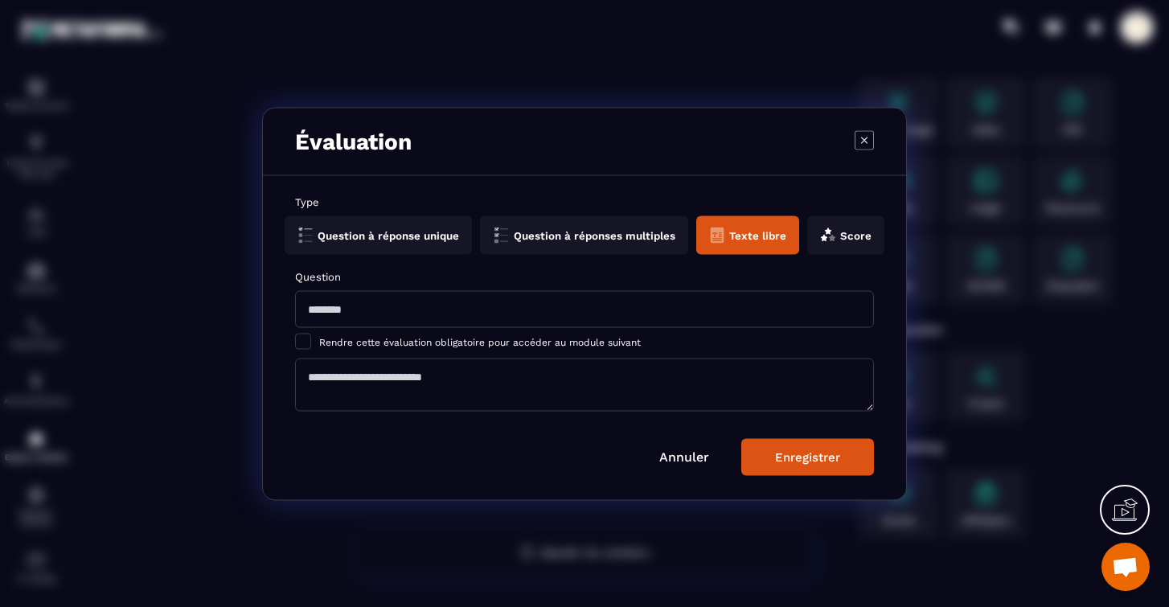
click at [862, 140] on icon "Modal window" at bounding box center [864, 139] width 19 height 19
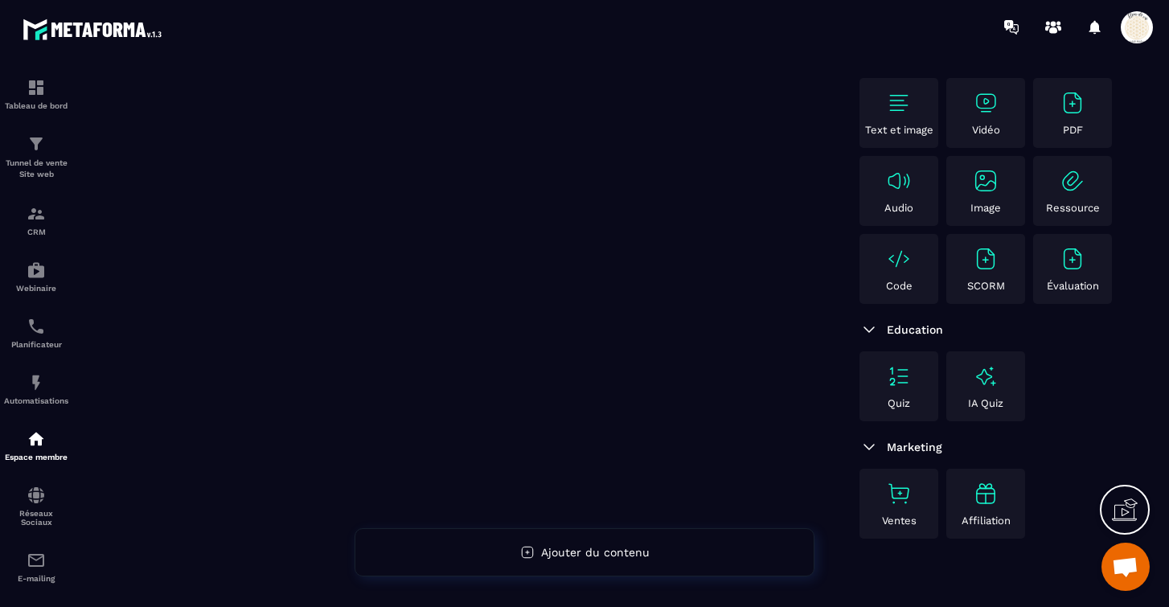
click at [907, 279] on div "Code" at bounding box center [899, 269] width 71 height 46
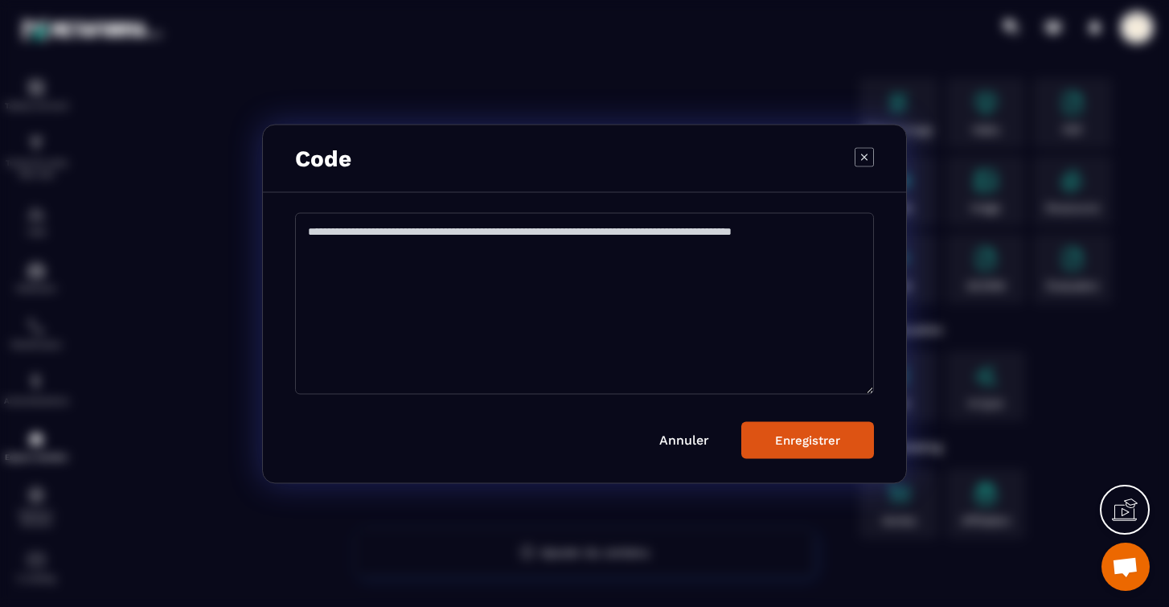
click at [867, 152] on icon "Modal window" at bounding box center [864, 156] width 19 height 19
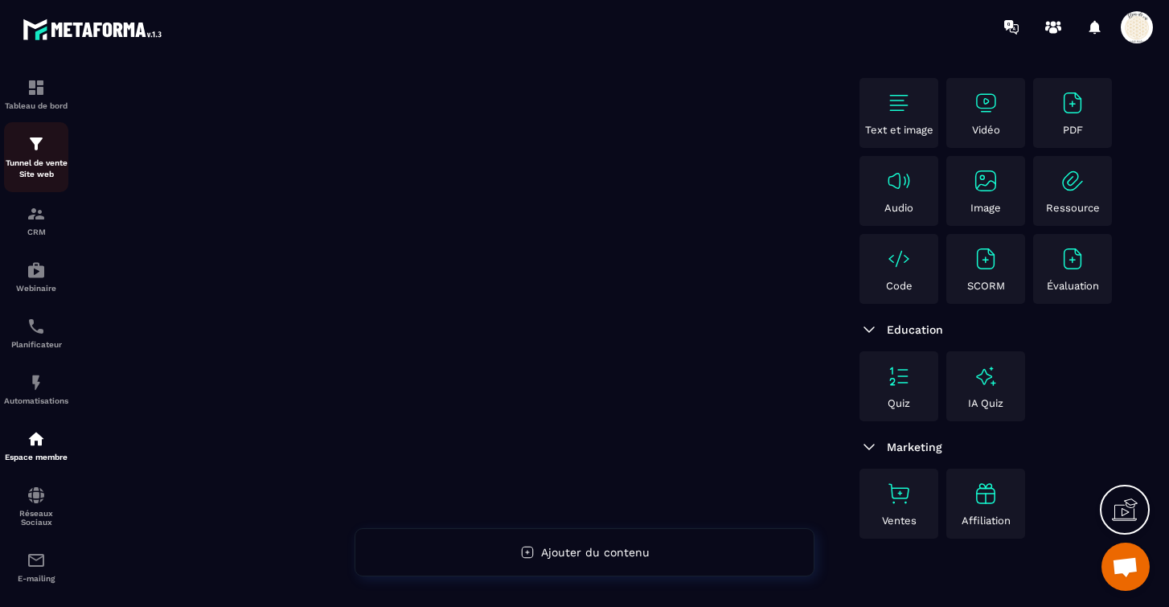
click at [37, 152] on img at bounding box center [36, 143] width 19 height 19
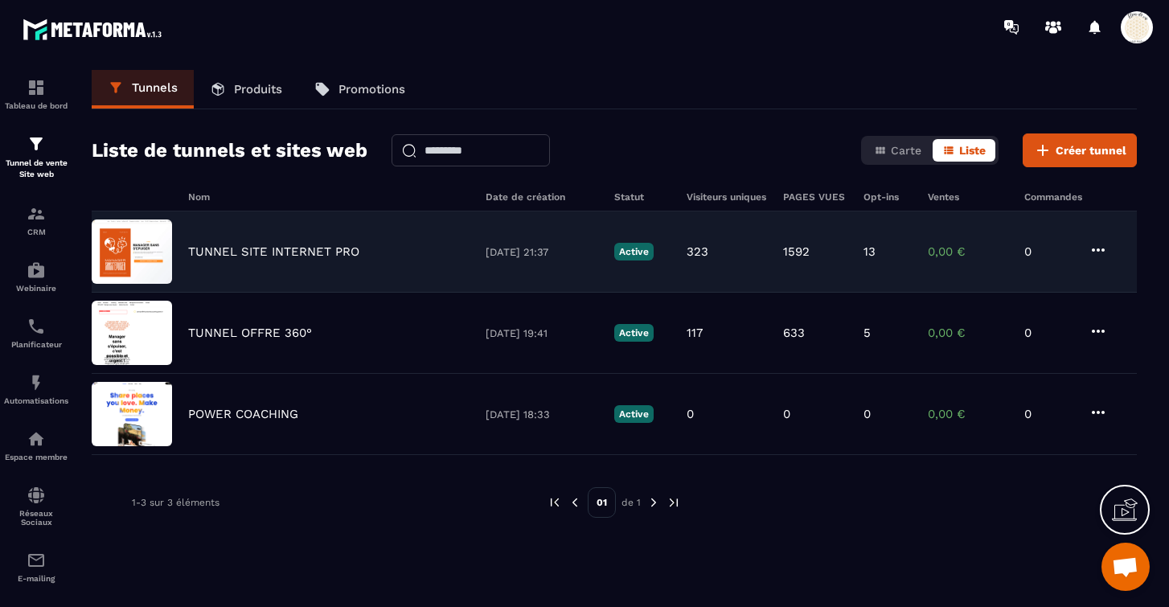
click at [246, 254] on p "TUNNEL SITE INTERNET PRO" at bounding box center [273, 251] width 171 height 14
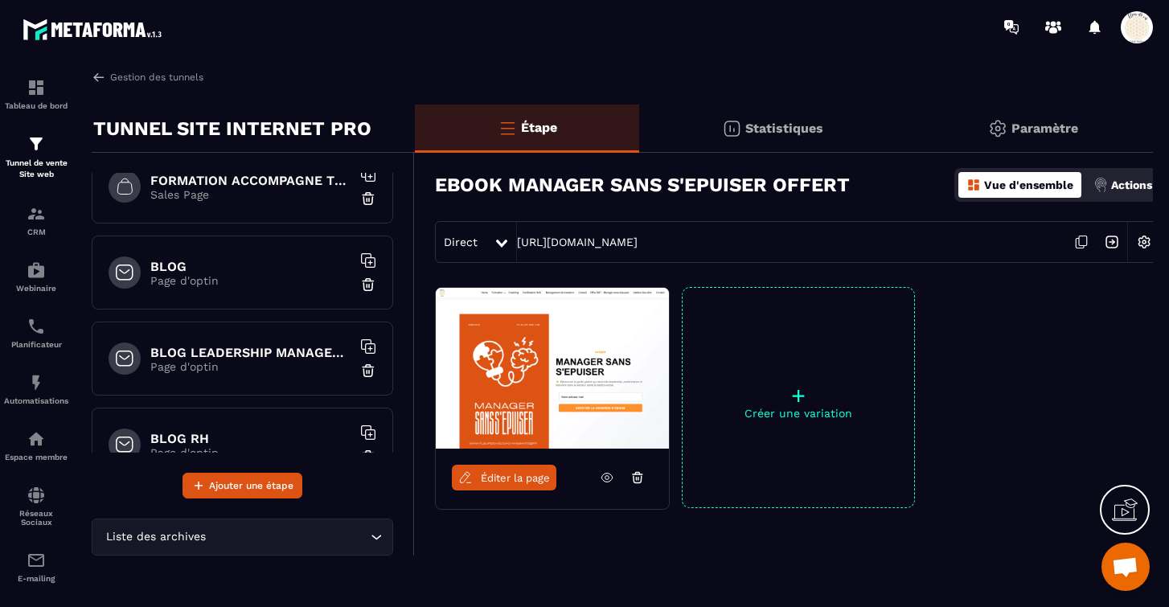
scroll to position [1940, 0]
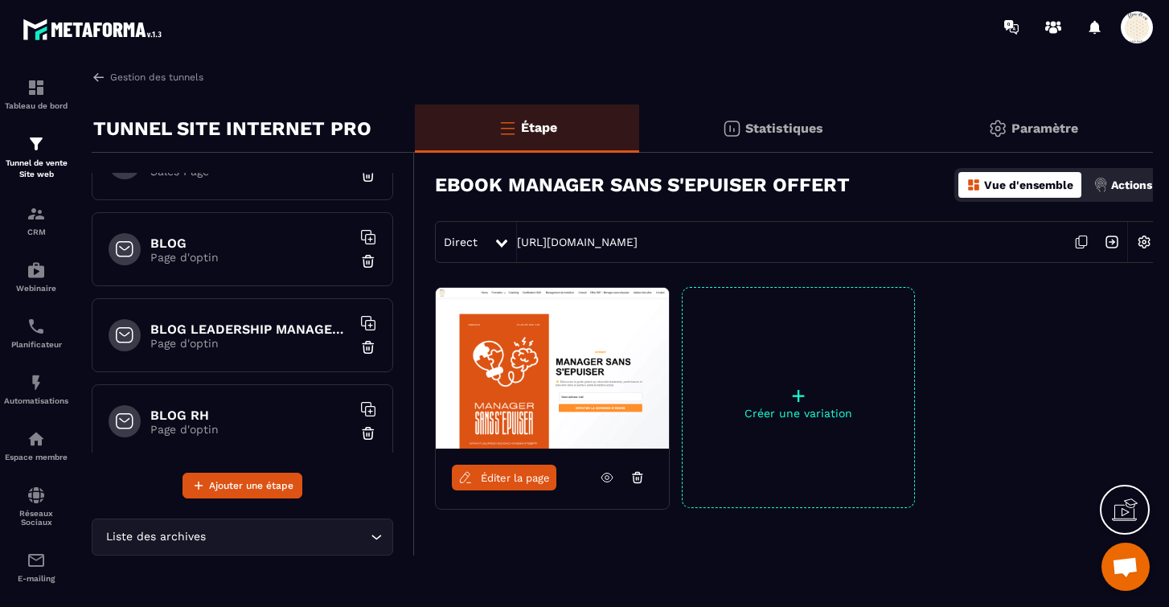
click at [229, 267] on div "BLOG Page d'optin" at bounding box center [243, 249] width 302 height 74
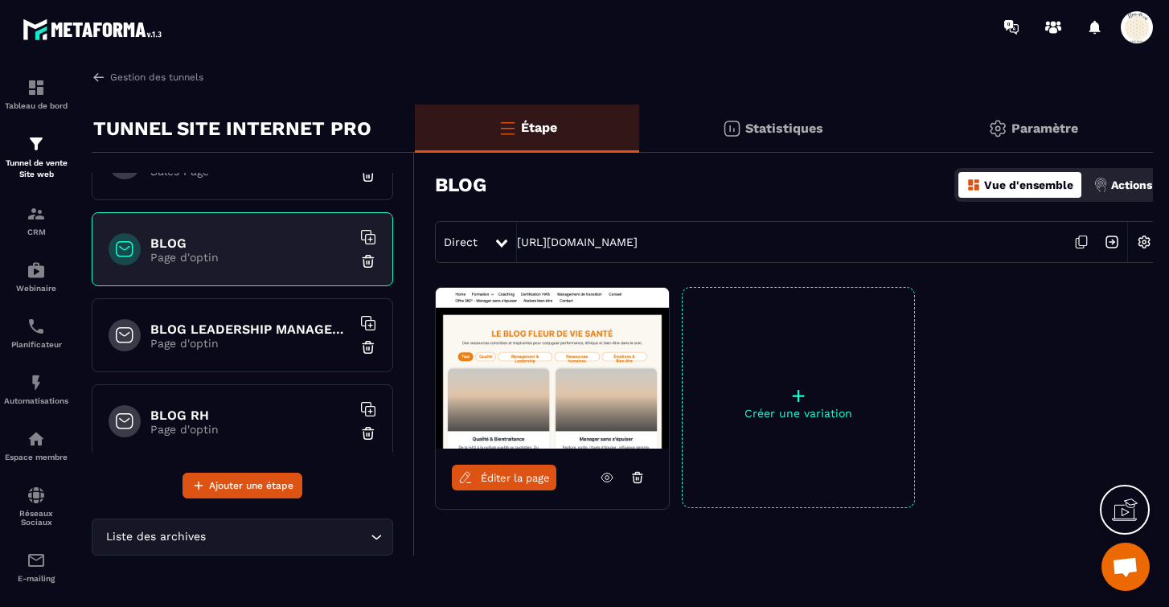
click at [504, 477] on span "Éditer la page" at bounding box center [515, 478] width 69 height 12
